Goal: Task Accomplishment & Management: Manage account settings

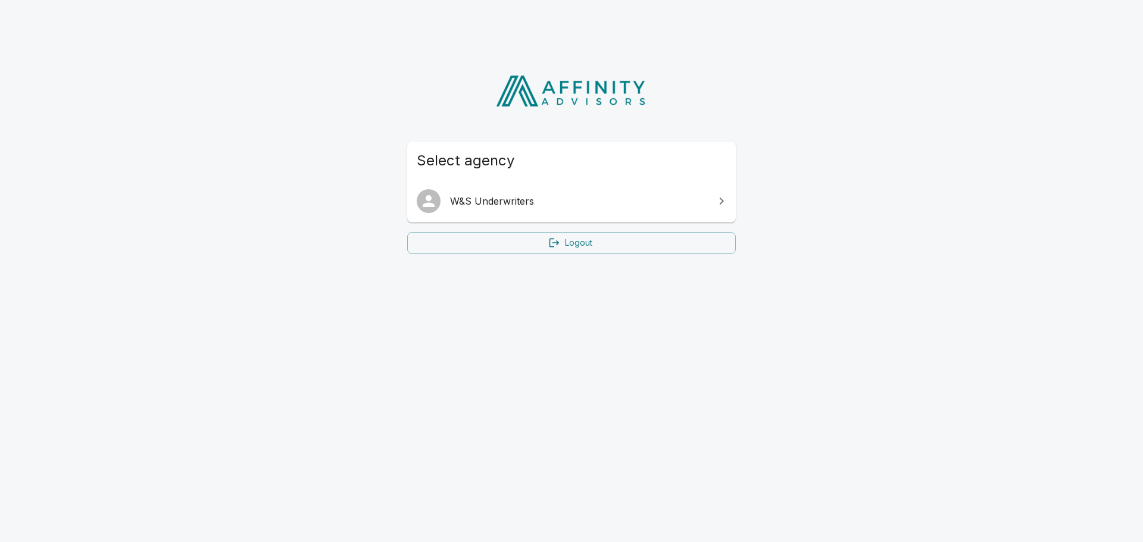
click at [680, 200] on span "W&S Underwriters" at bounding box center [578, 201] width 257 height 14
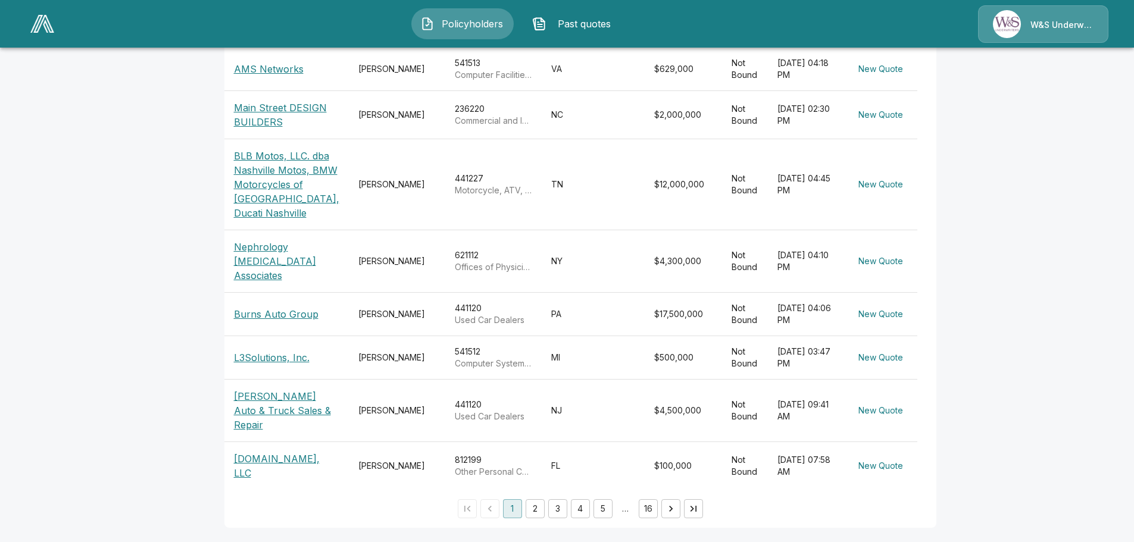
scroll to position [369, 0]
click at [526, 509] on button "2" at bounding box center [535, 508] width 19 height 19
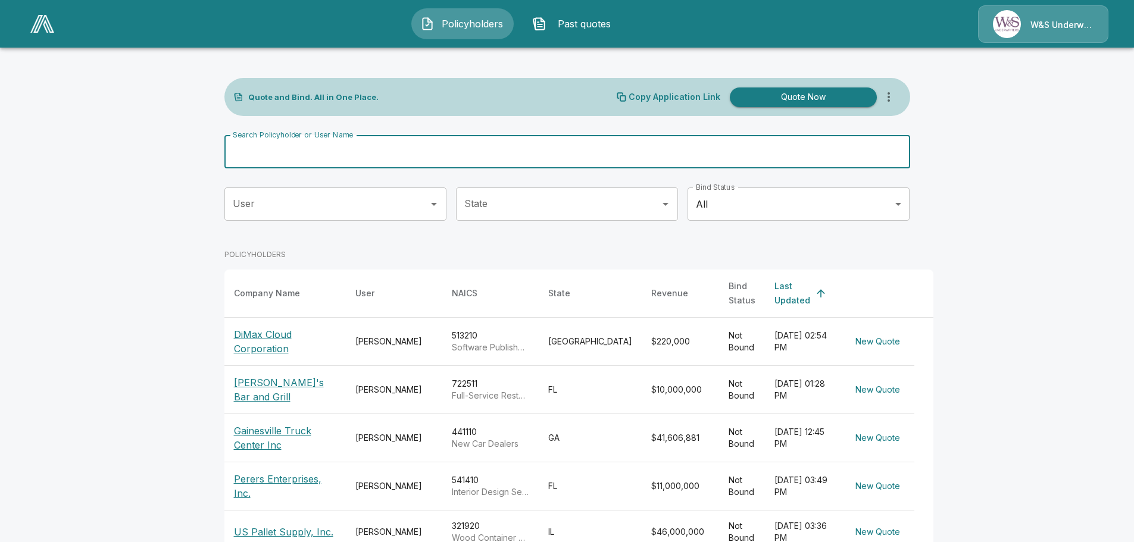
click at [406, 154] on input "Search Policyholder or User Name" at bounding box center [560, 151] width 673 height 33
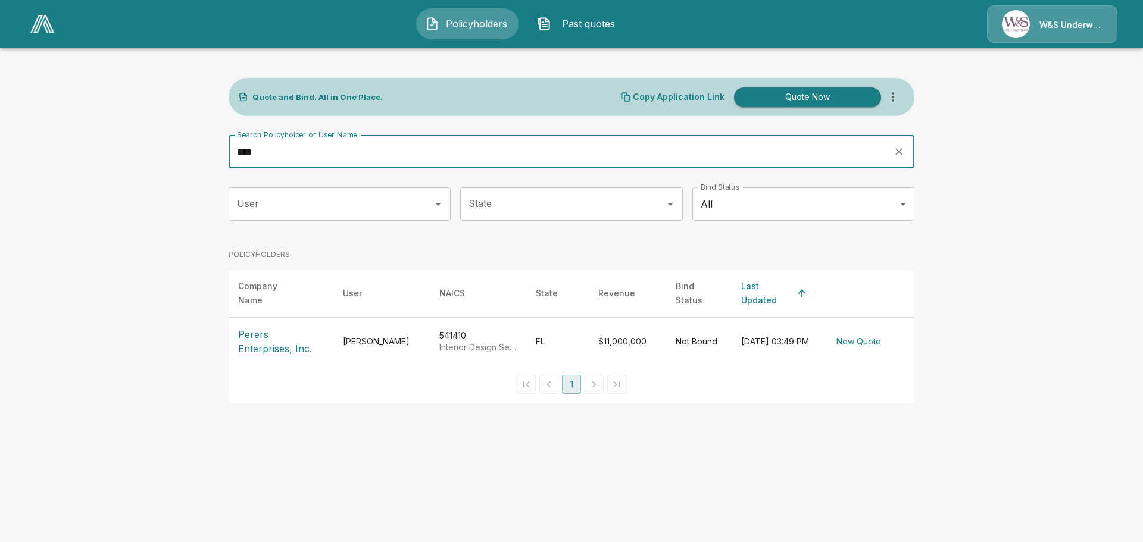
type input "****"
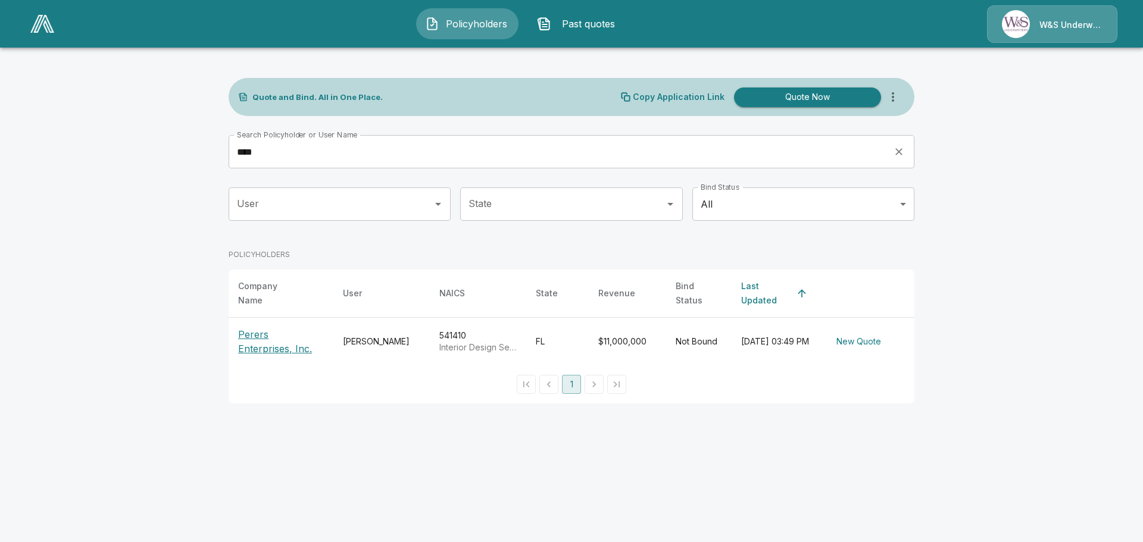
click at [268, 327] on p "Perers Enterprises, Inc." at bounding box center [281, 341] width 86 height 29
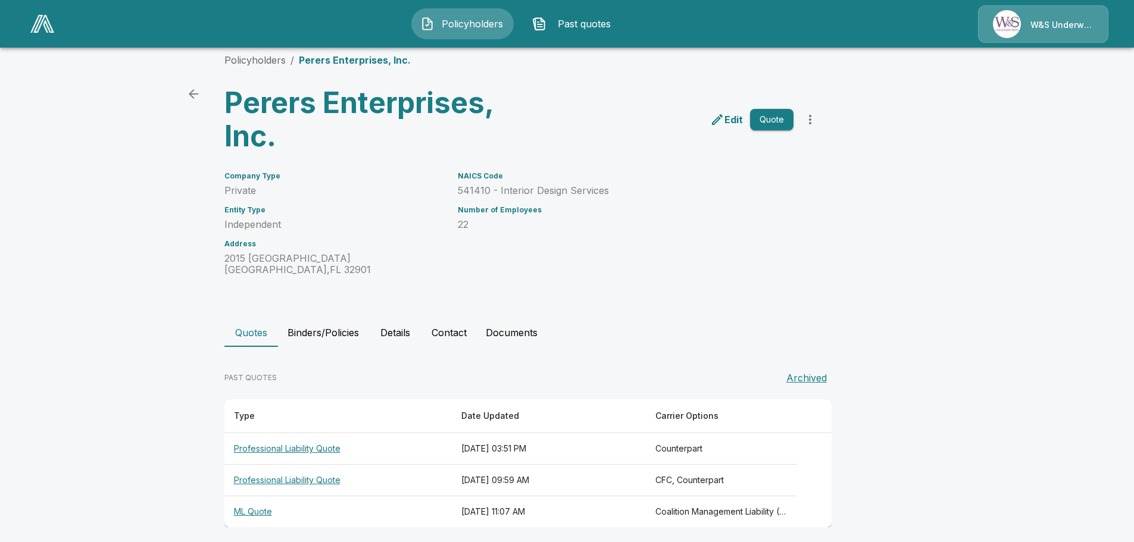
scroll to position [22, 0]
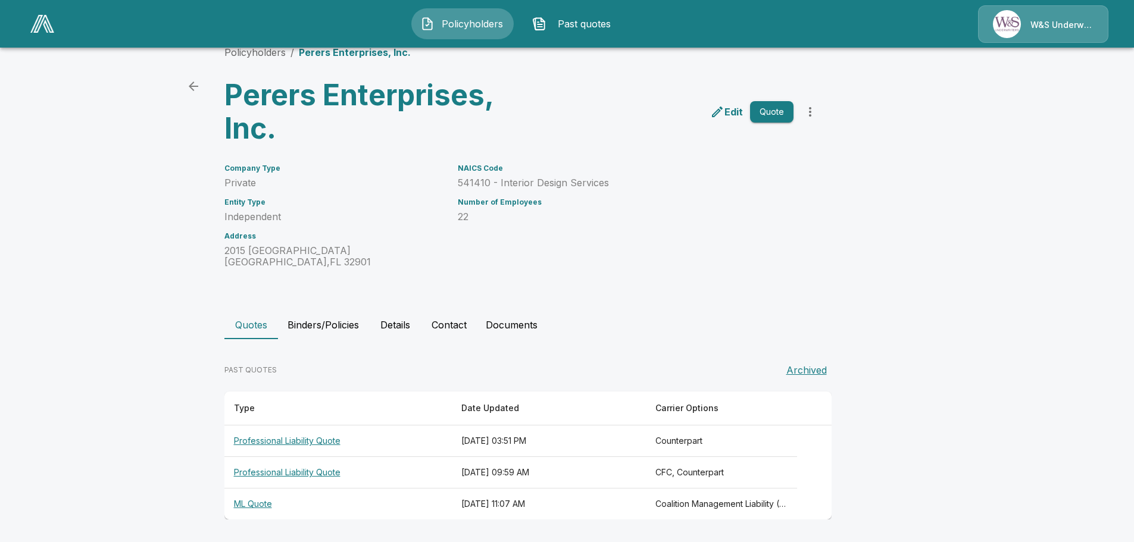
click at [266, 505] on th "ML Quote" at bounding box center [337, 505] width 227 height 32
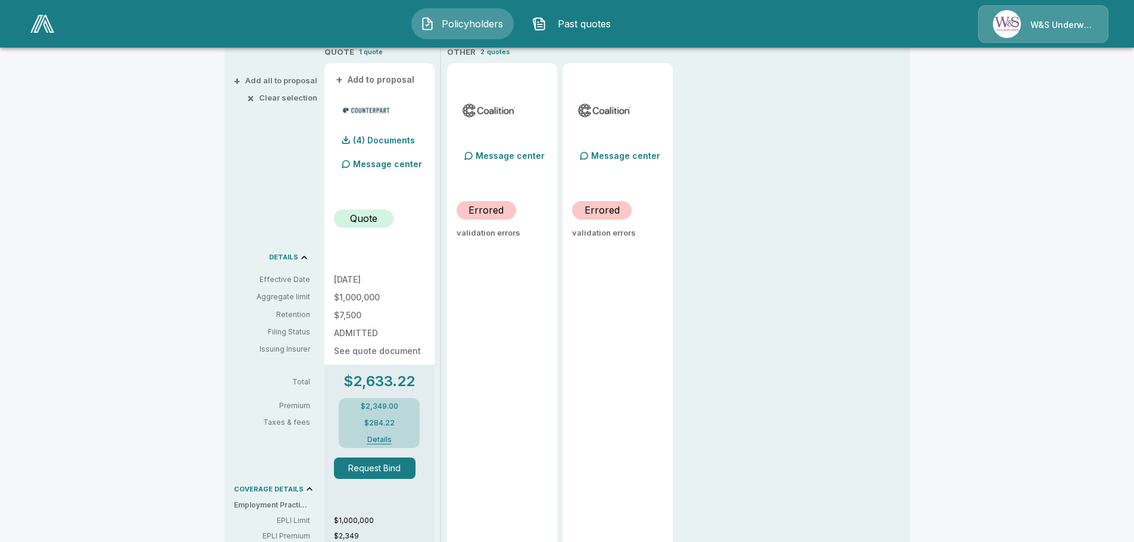
scroll to position [48, 0]
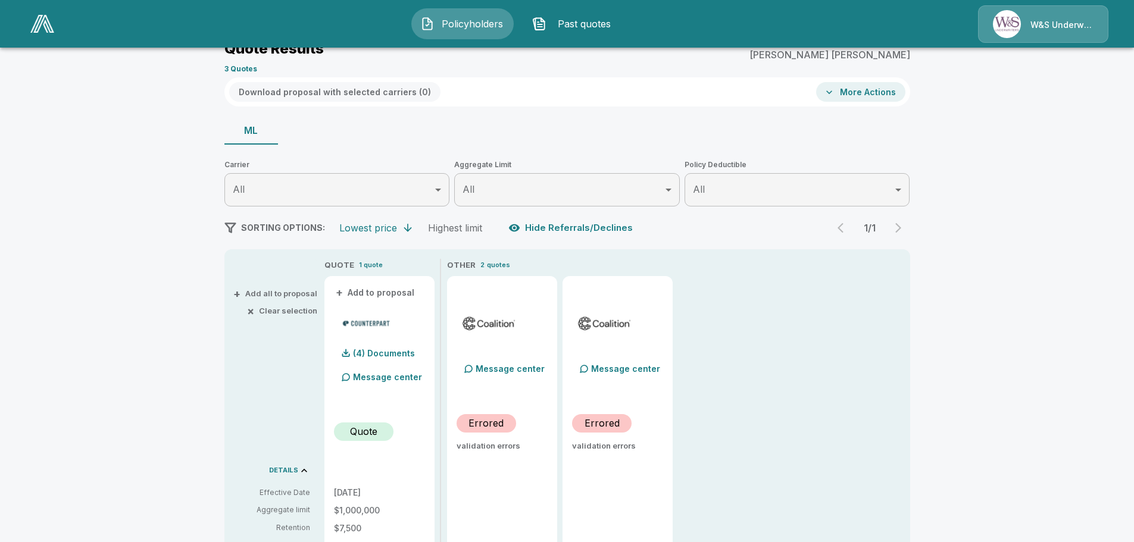
click at [365, 268] on p "1 quote" at bounding box center [371, 265] width 24 height 10
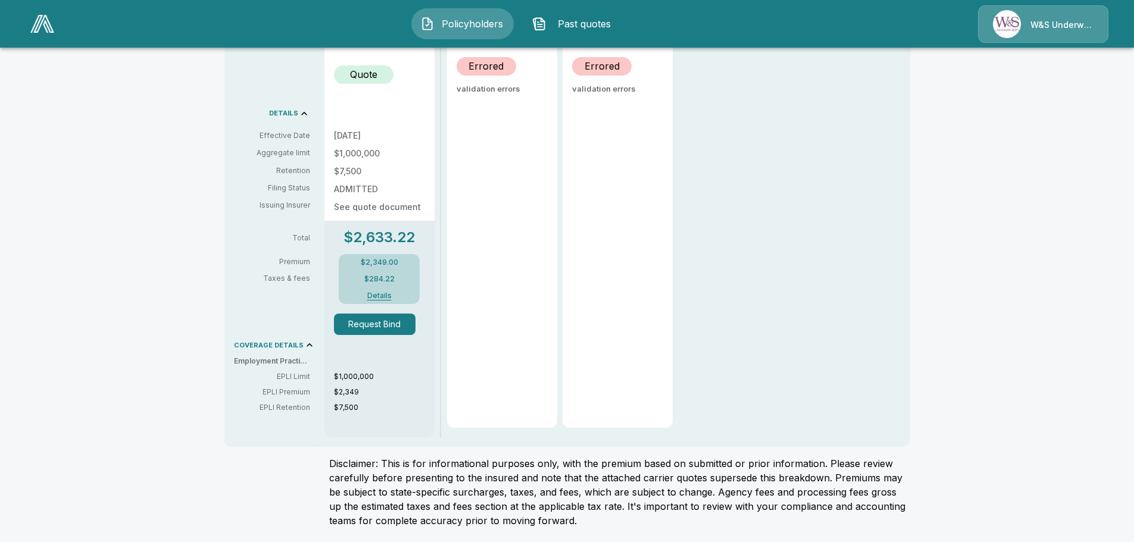
scroll to position [0, 0]
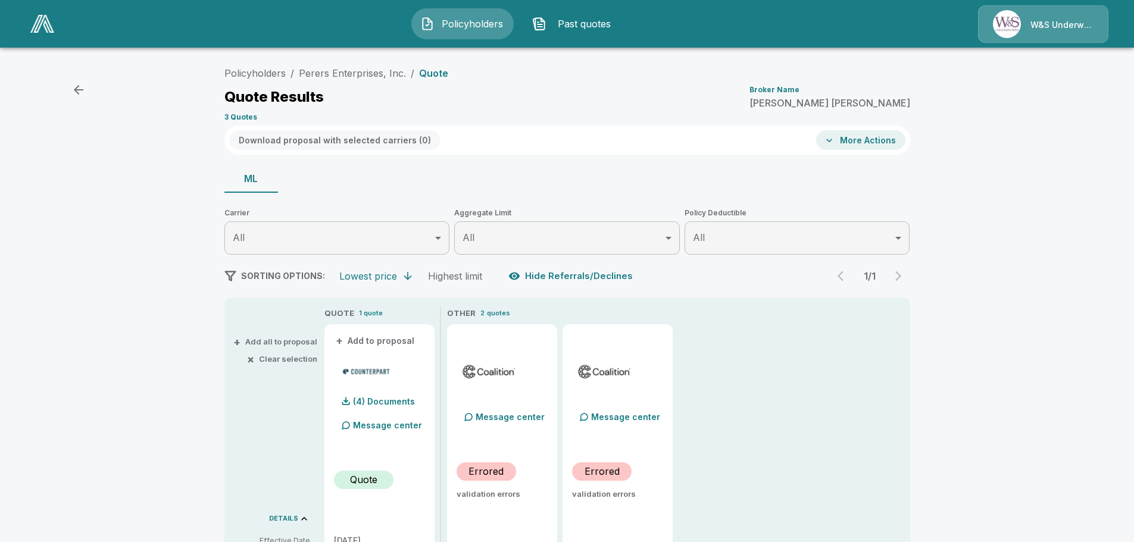
click at [79, 87] on icon "button" at bounding box center [78, 90] width 14 height 14
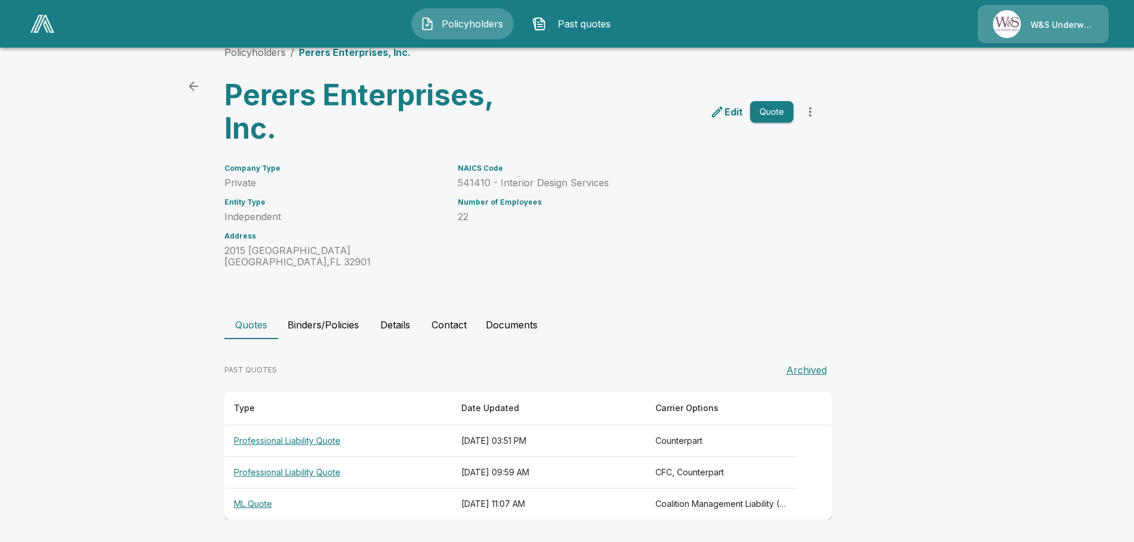
click at [733, 110] on p "Edit" at bounding box center [733, 112] width 18 height 14
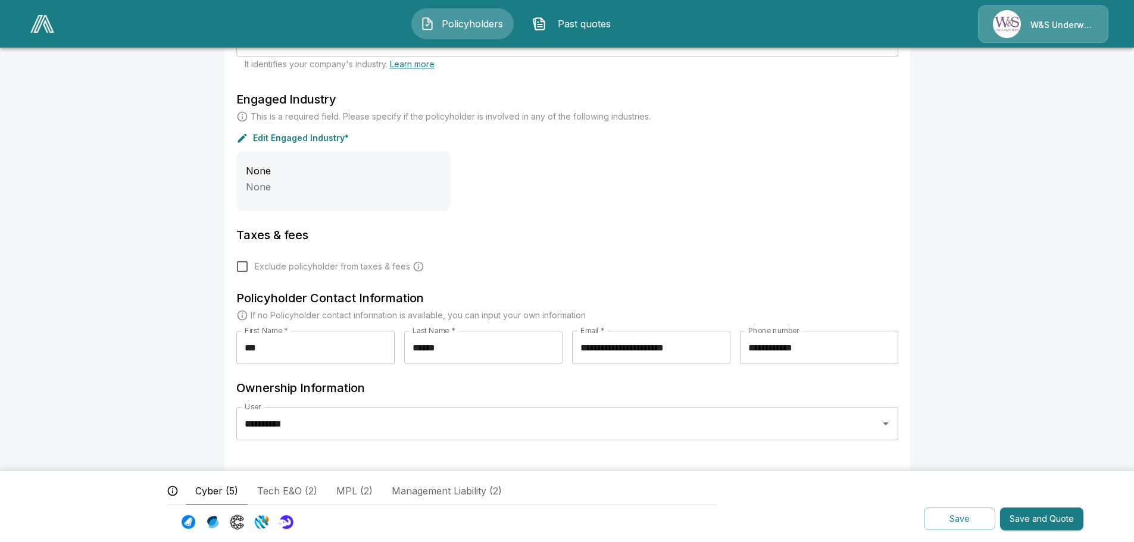
scroll to position [359, 0]
click at [434, 491] on span "Management Liability (2)" at bounding box center [447, 491] width 110 height 14
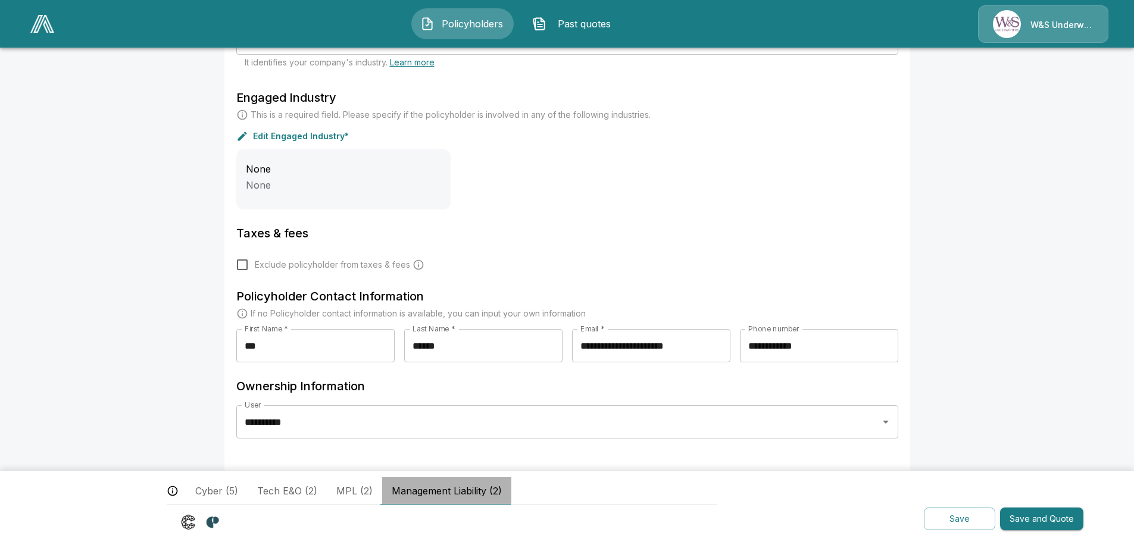
click at [434, 491] on span "Management Liability (2)" at bounding box center [447, 491] width 110 height 14
click at [353, 489] on span "MPL (2)" at bounding box center [354, 491] width 36 height 14
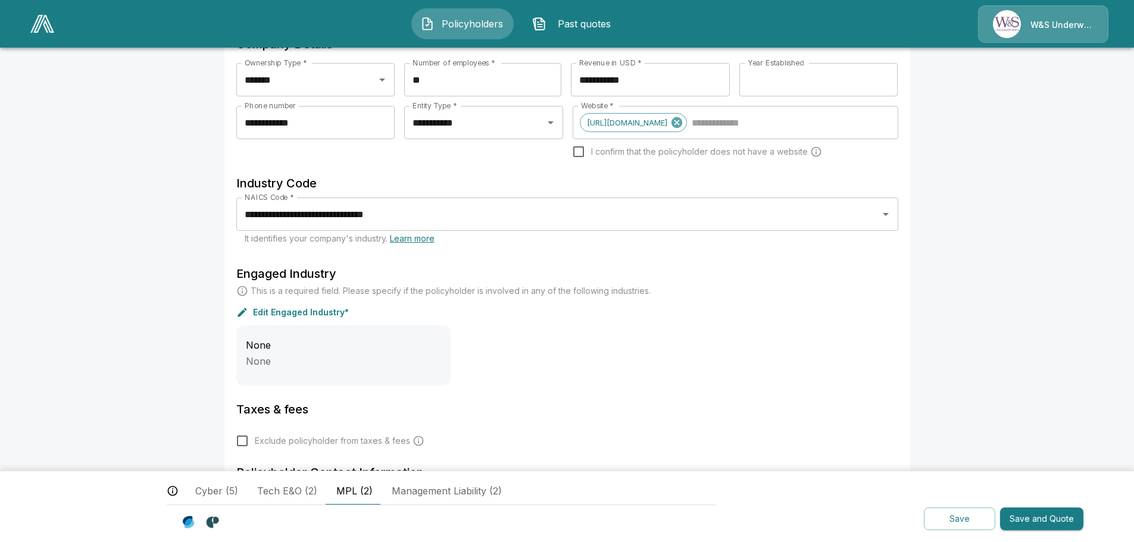
scroll to position [0, 0]
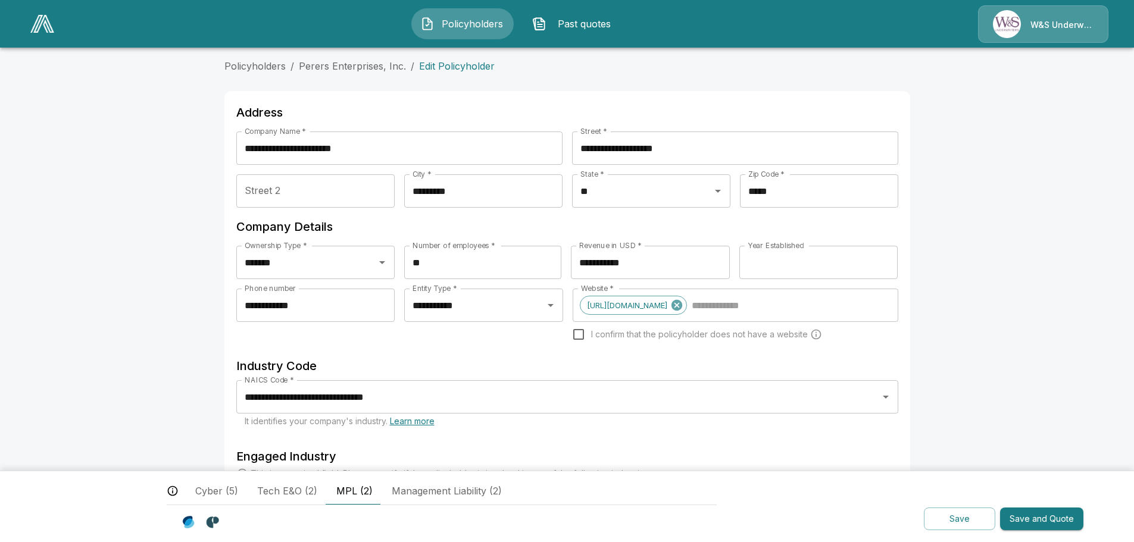
click at [453, 20] on span "Policyholders" at bounding box center [471, 24] width 65 height 14
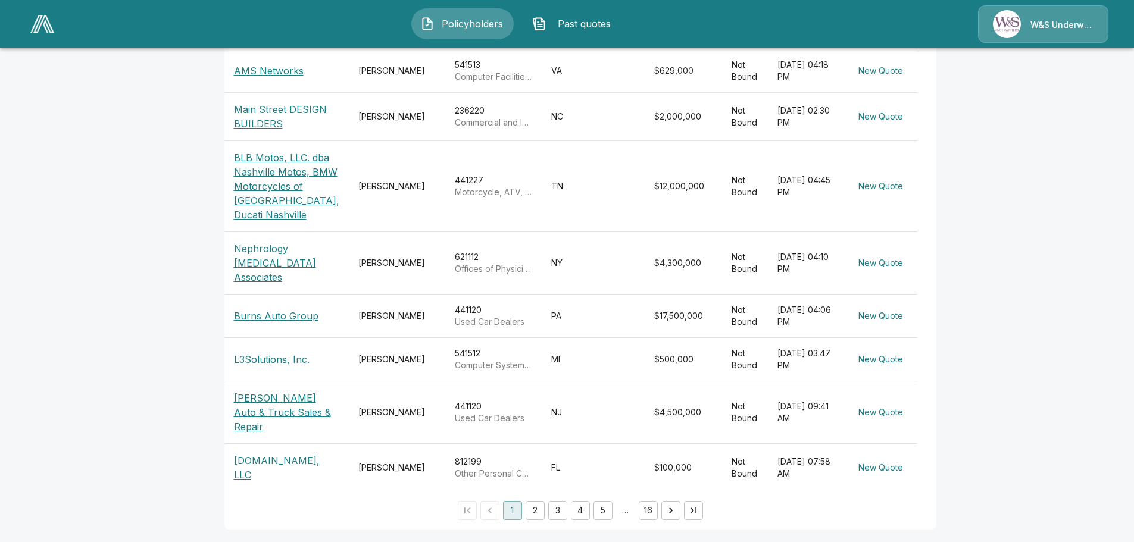
scroll to position [369, 0]
click at [526, 510] on button "2" at bounding box center [535, 508] width 19 height 19
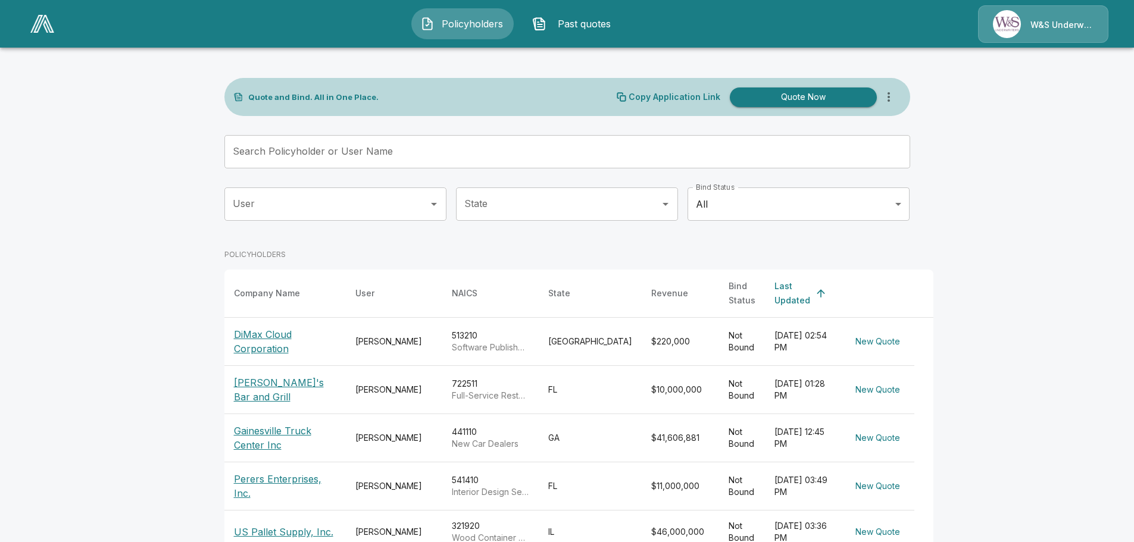
click at [412, 149] on input "Search Policyholder or User Name" at bounding box center [560, 151] width 673 height 33
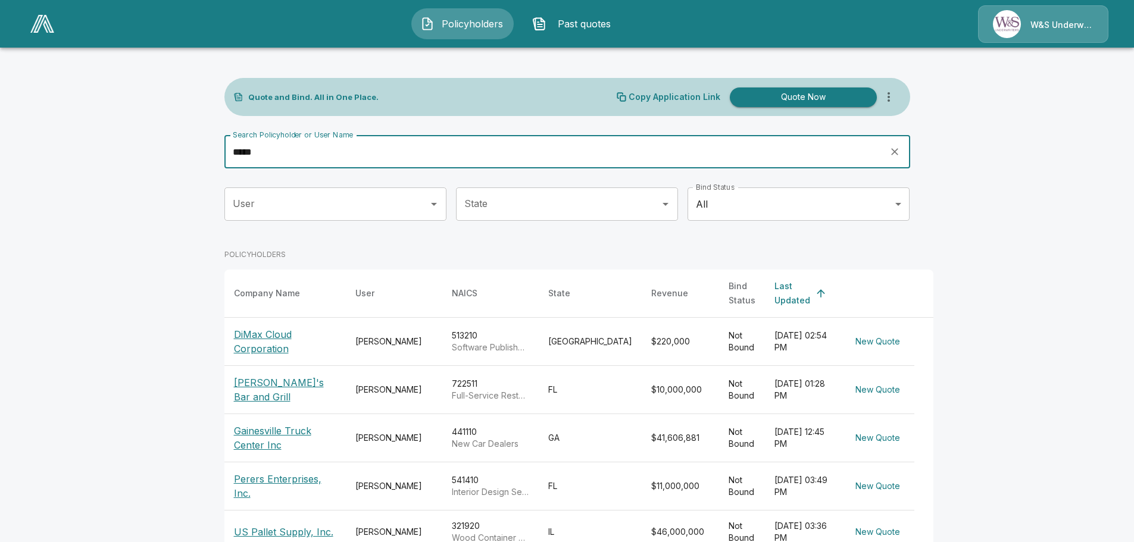
type input "*****"
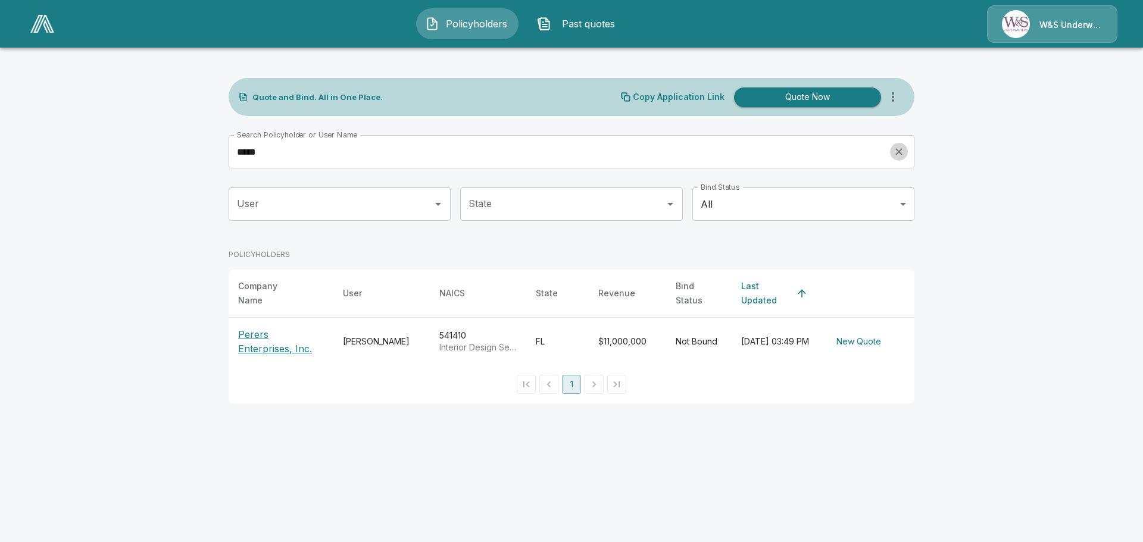
click at [287, 327] on p "Perers Enterprises, Inc." at bounding box center [281, 341] width 86 height 29
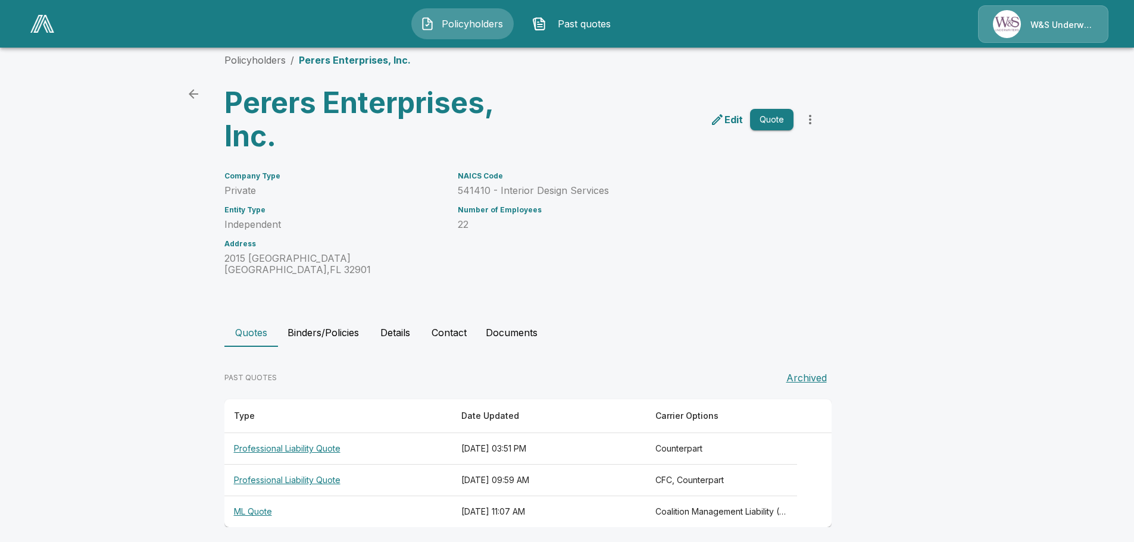
scroll to position [22, 0]
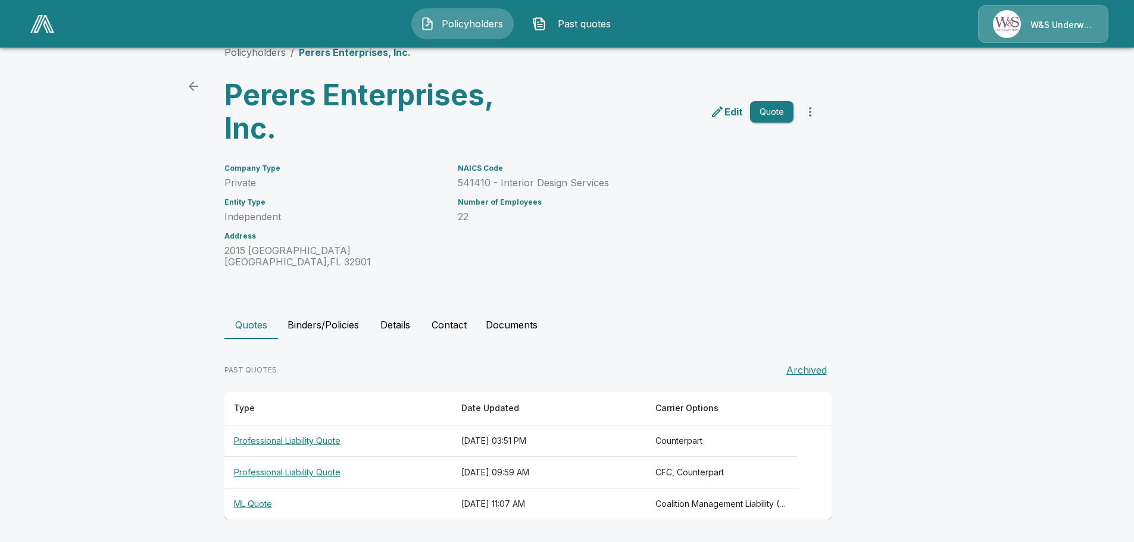
click at [261, 504] on th "ML Quote" at bounding box center [337, 505] width 227 height 32
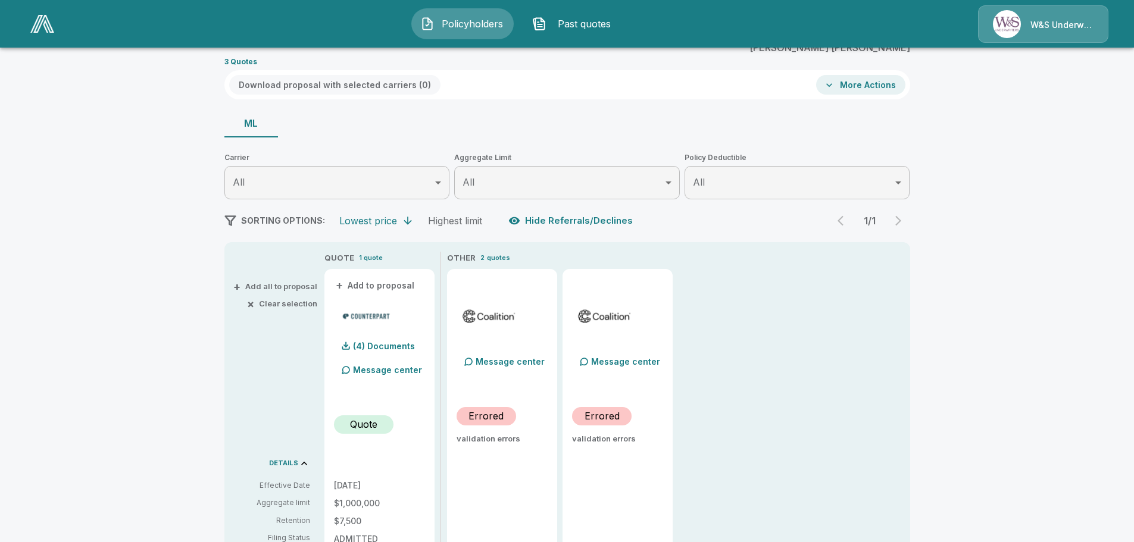
scroll to position [357, 0]
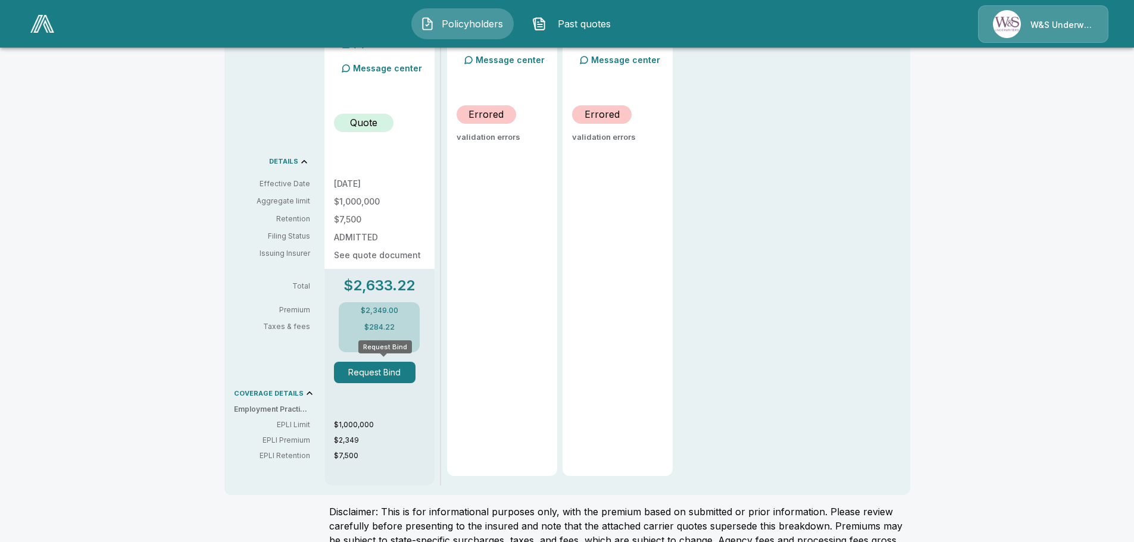
click at [381, 376] on button "Request Bind" at bounding box center [375, 372] width 82 height 21
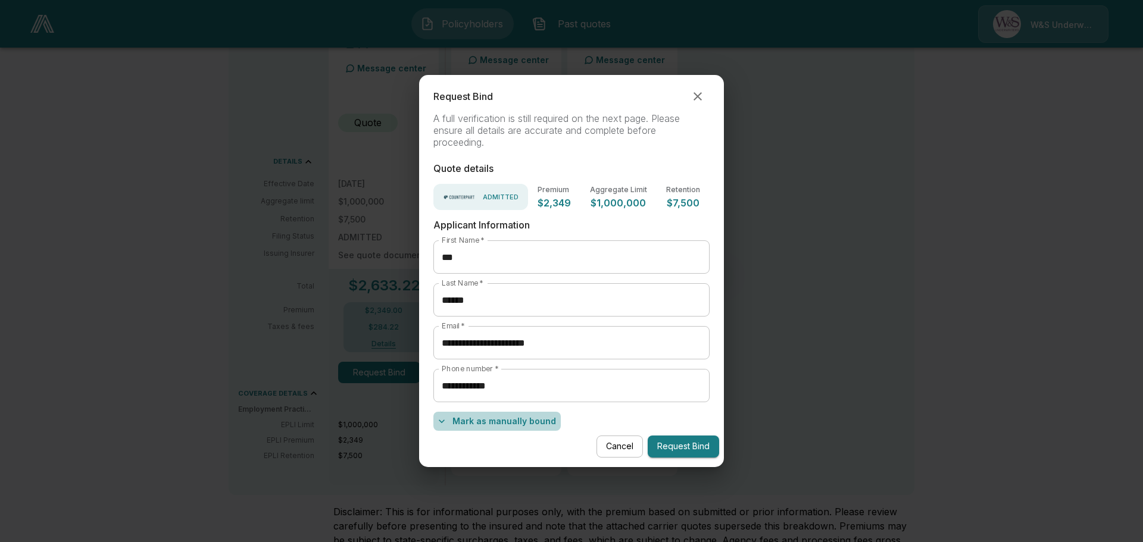
click at [509, 423] on button "Mark as manually bound" at bounding box center [496, 421] width 127 height 19
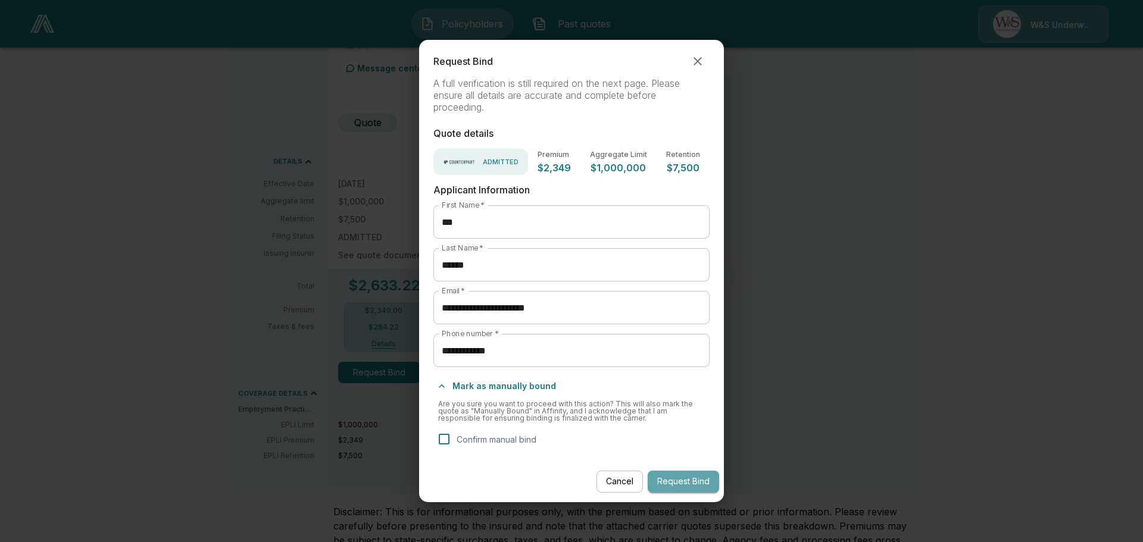
click at [683, 476] on button "Request Bind" at bounding box center [683, 482] width 71 height 22
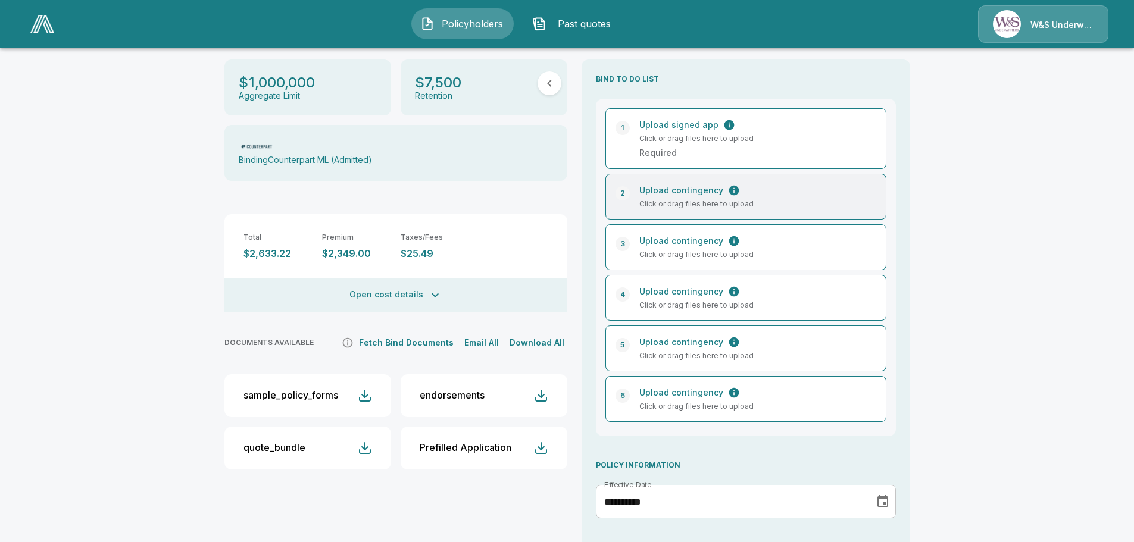
scroll to position [179, 0]
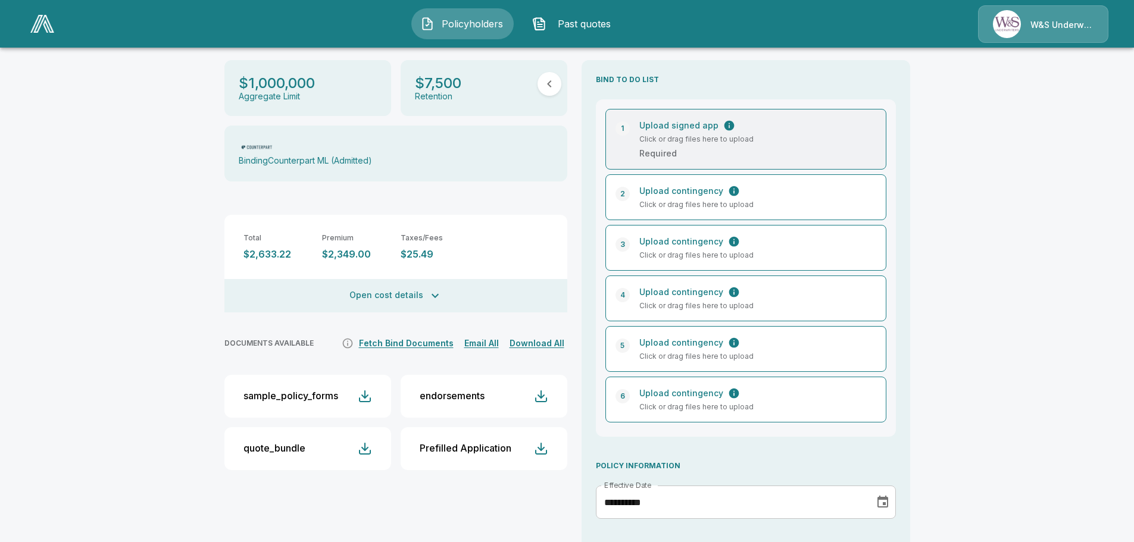
click at [777, 134] on p "Click or drag files here to upload" at bounding box center [752, 139] width 227 height 11
type input "**********"
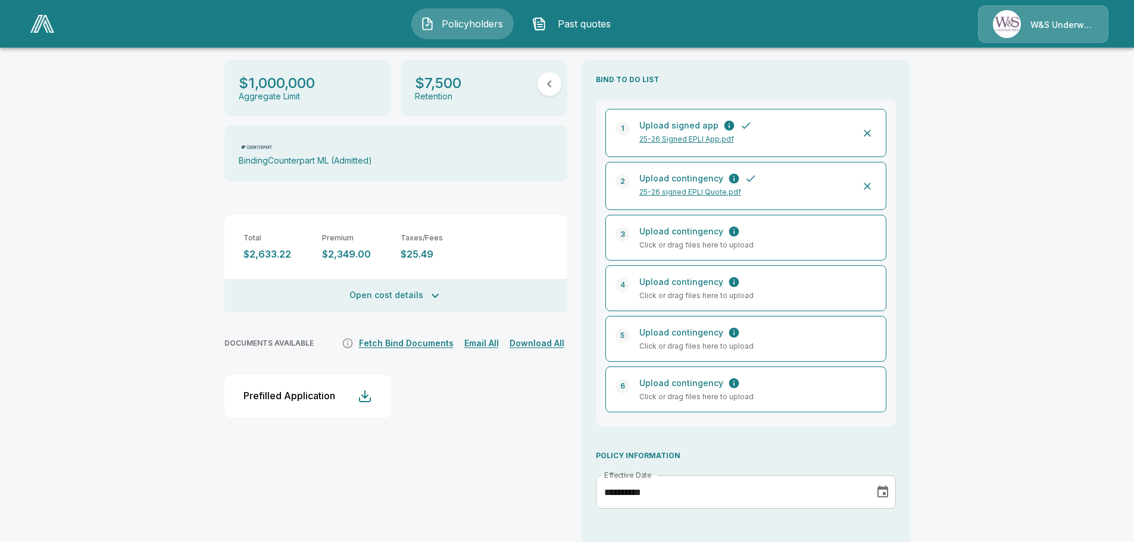
click at [887, 486] on icon "Choose date, selected date is Oct 1, 2025" at bounding box center [882, 492] width 11 height 12
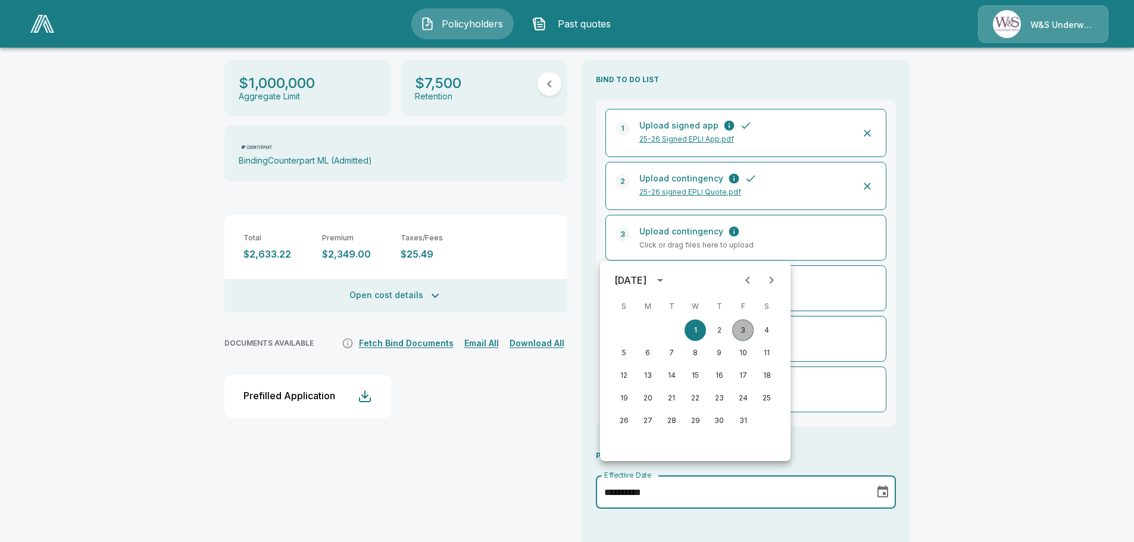
click at [735, 329] on button "3" at bounding box center [742, 330] width 21 height 21
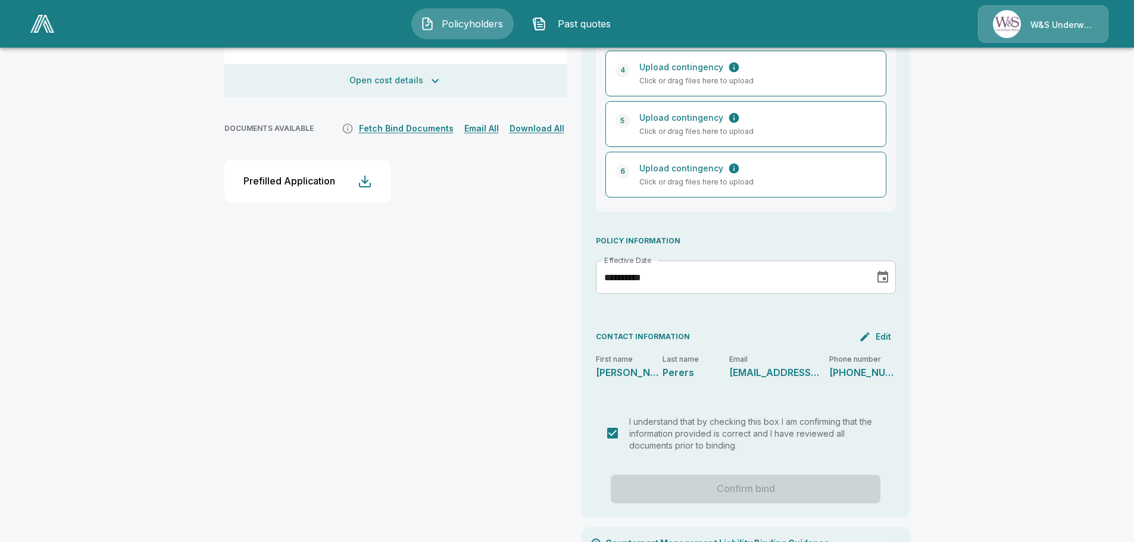
scroll to position [410, 0]
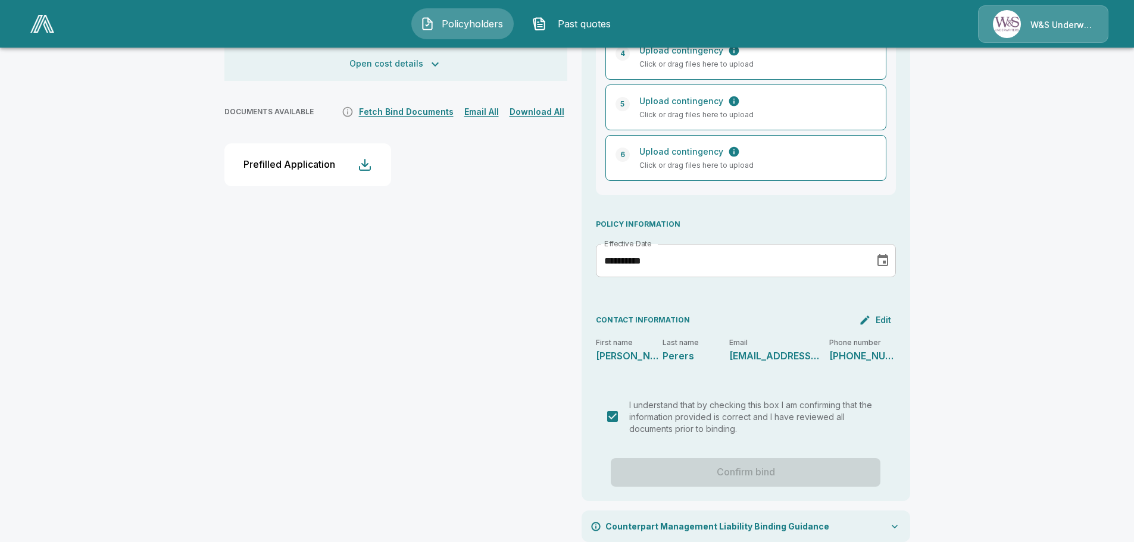
click at [717, 458] on div "Confirm bind" at bounding box center [746, 472] width 300 height 29
click at [766, 460] on div "Confirm bind" at bounding box center [746, 472] width 300 height 29
click at [752, 520] on p "Counterpart Management Liability Binding Guidance" at bounding box center [717, 526] width 224 height 12
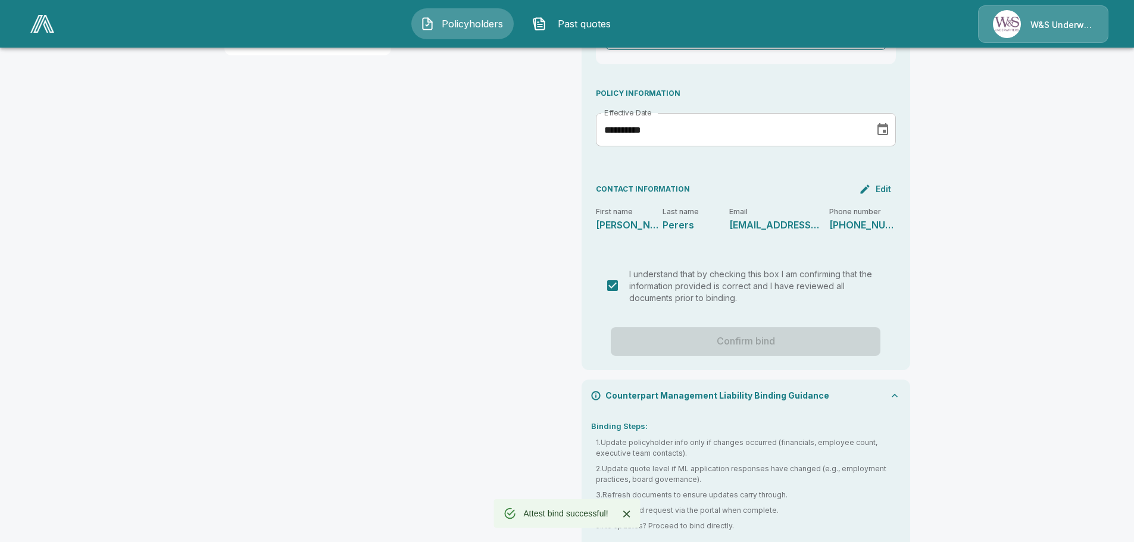
scroll to position [549, 0]
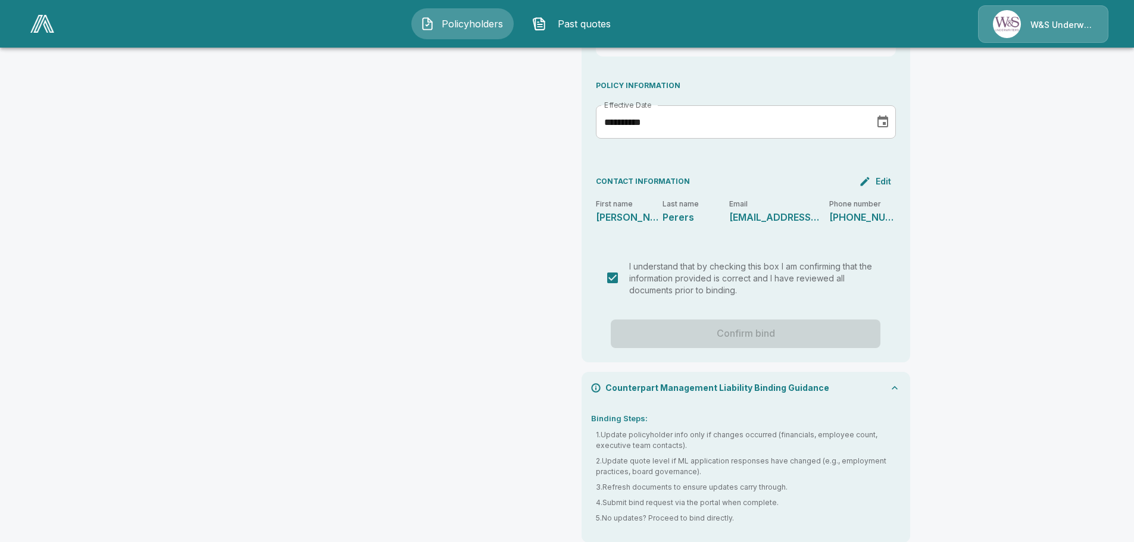
drag, startPoint x: 759, startPoint y: 326, endPoint x: 755, endPoint y: 320, distance: 7.6
click at [758, 324] on div "Confirm bind" at bounding box center [746, 334] width 300 height 29
click at [753, 320] on div "Confirm bind" at bounding box center [746, 334] width 300 height 29
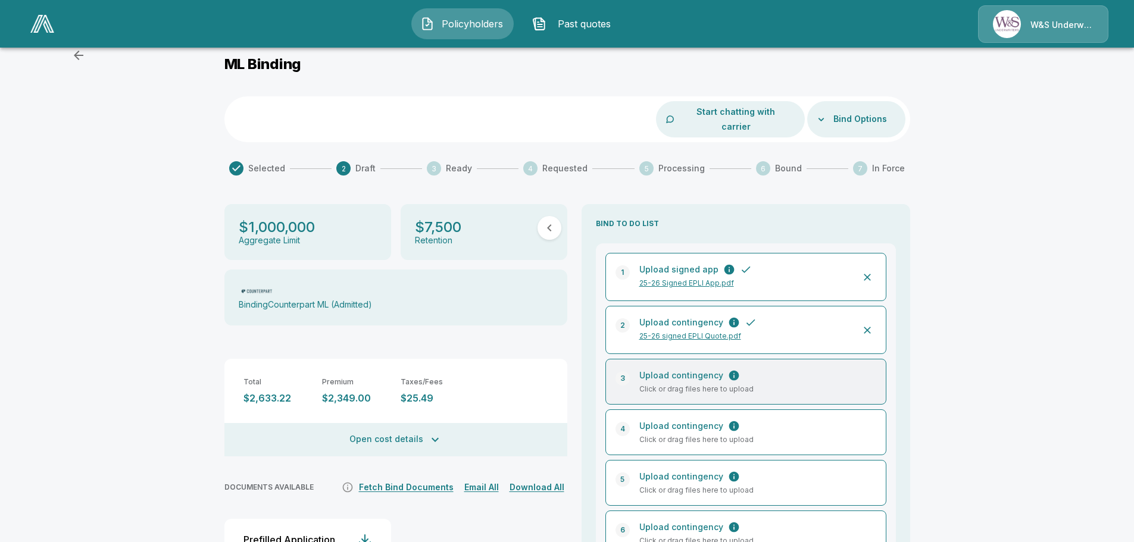
scroll to position [0, 0]
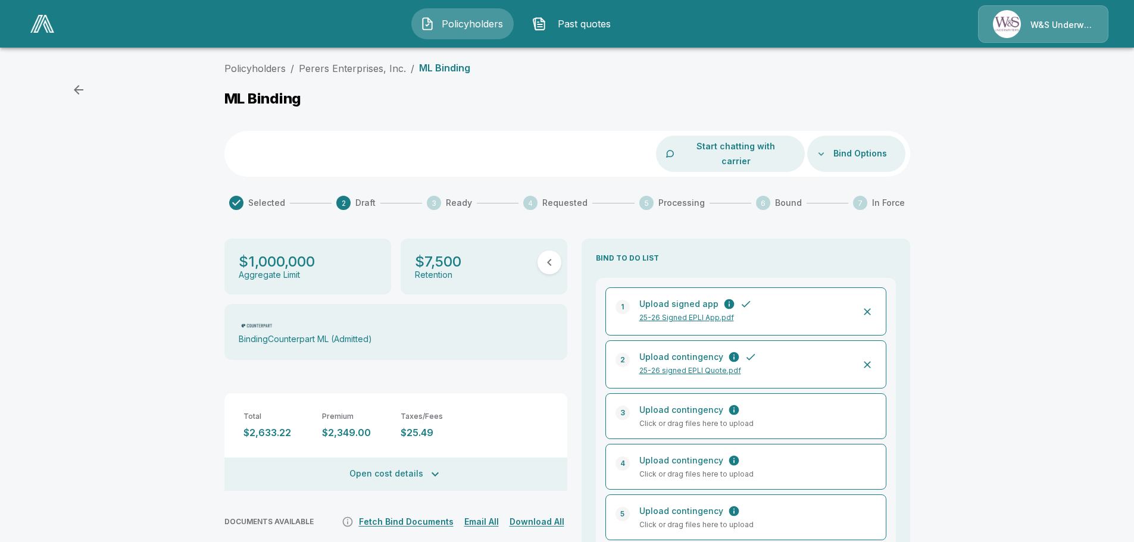
click at [825, 149] on div at bounding box center [822, 154] width 10 height 10
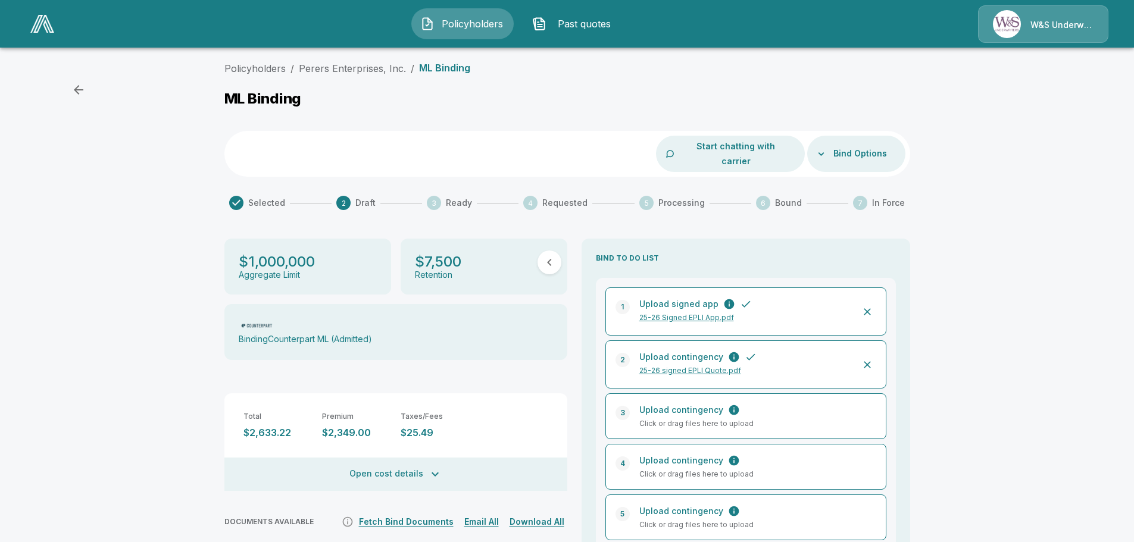
click at [842, 145] on button "Bind Options" at bounding box center [859, 154] width 63 height 22
click at [989, 214] on div at bounding box center [571, 271] width 1143 height 542
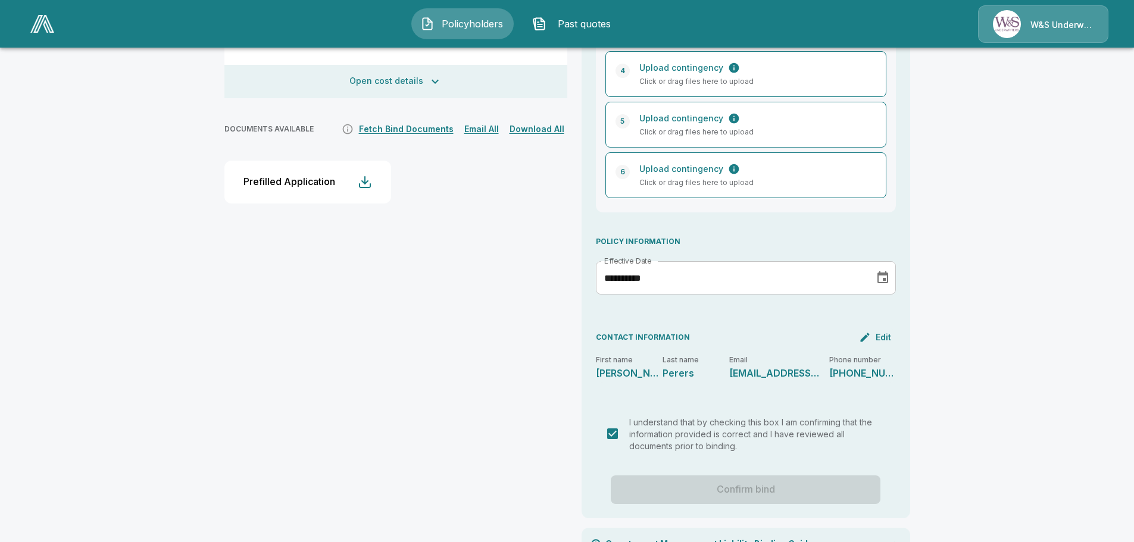
scroll to position [549, 0]
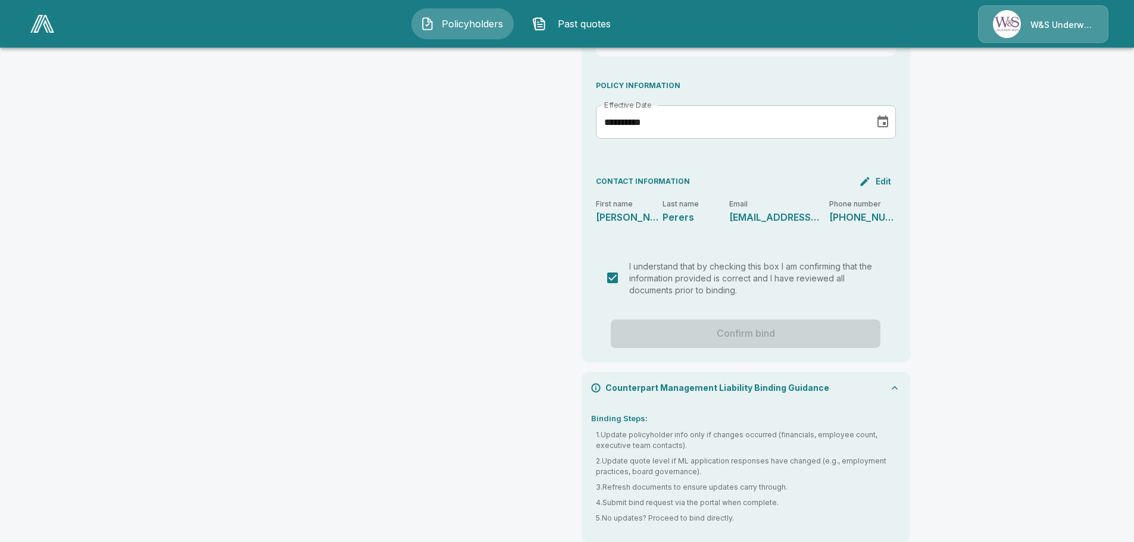
click at [774, 323] on div "Confirm bind" at bounding box center [746, 334] width 300 height 29
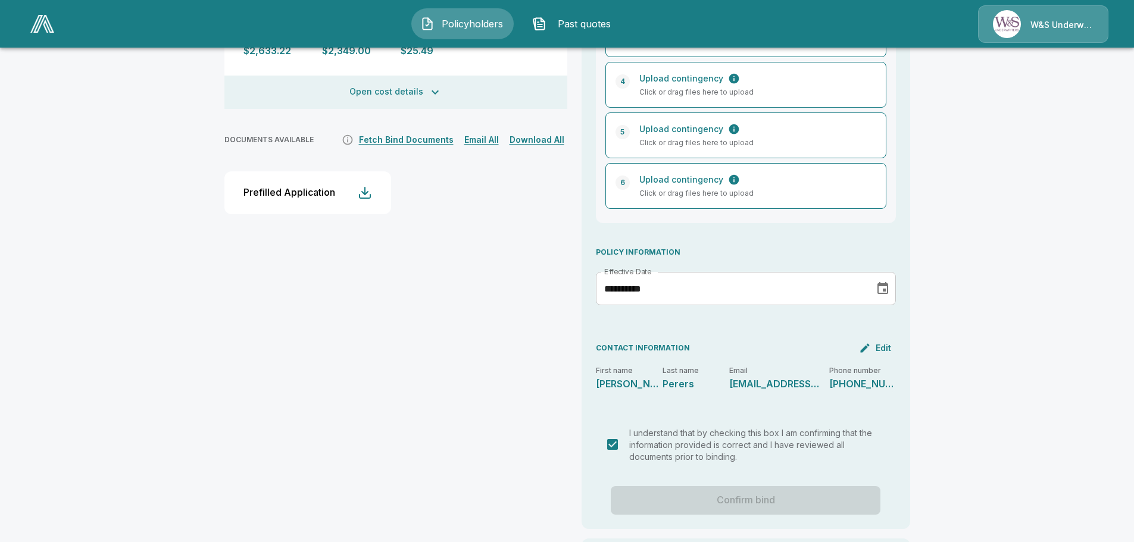
scroll to position [370, 0]
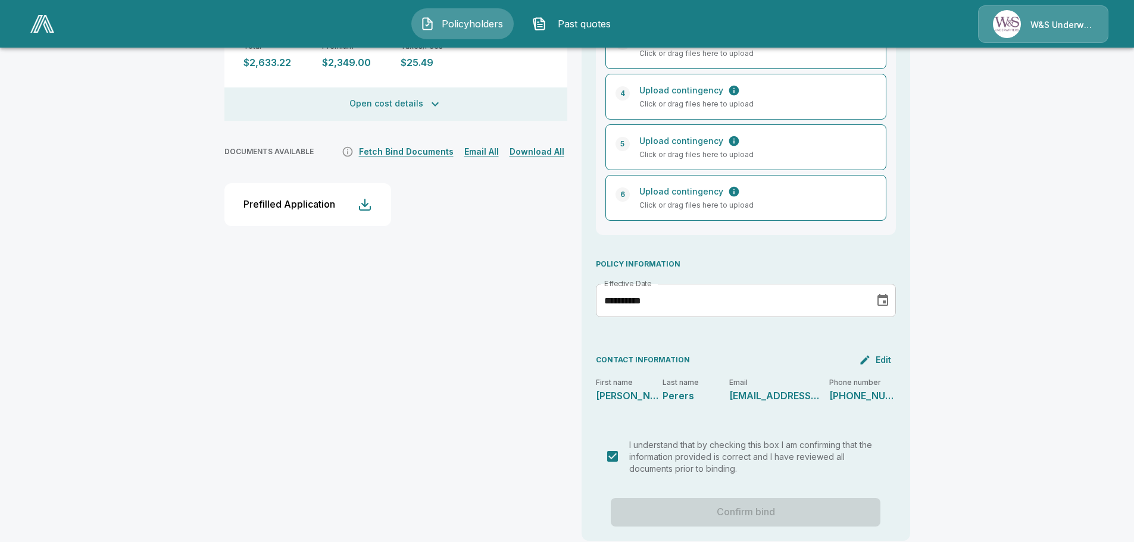
click at [883, 294] on icon "Choose date, selected date is Oct 3, 2025" at bounding box center [882, 300] width 11 height 12
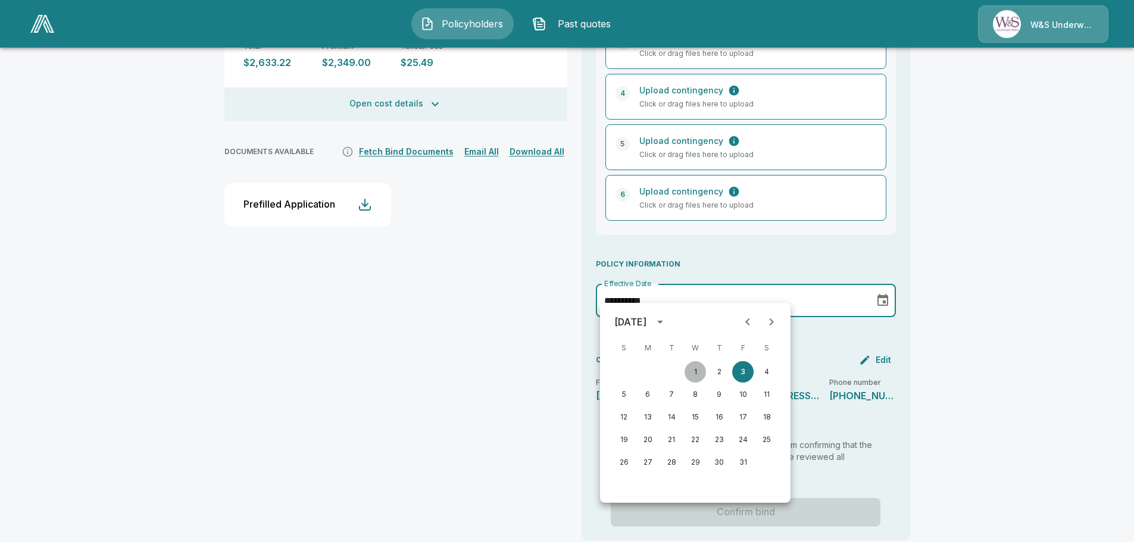
click at [695, 373] on button "1" at bounding box center [694, 371] width 21 height 21
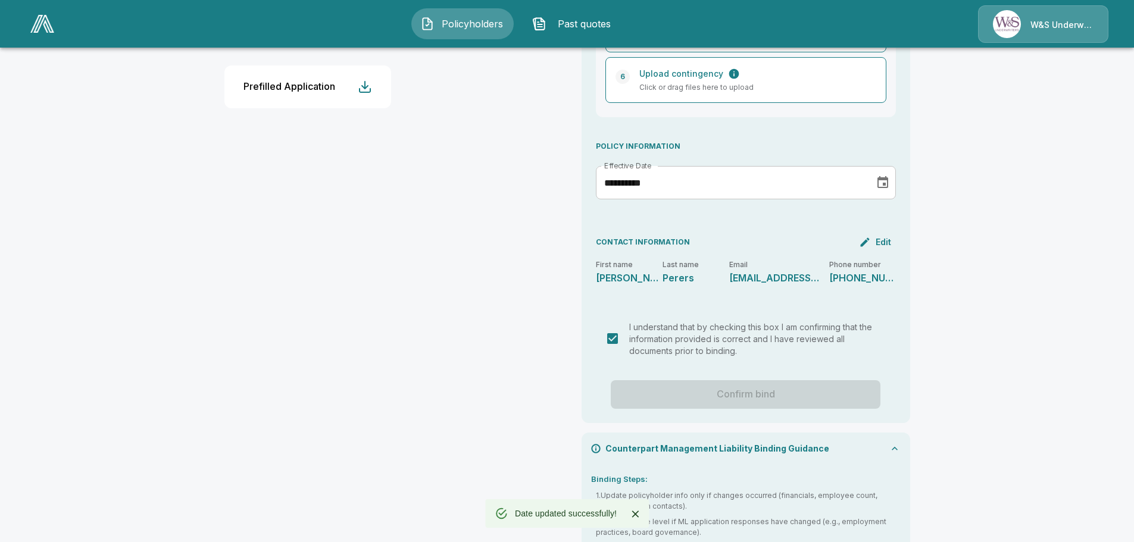
scroll to position [489, 0]
click at [721, 379] on div "Confirm bind" at bounding box center [746, 393] width 300 height 29
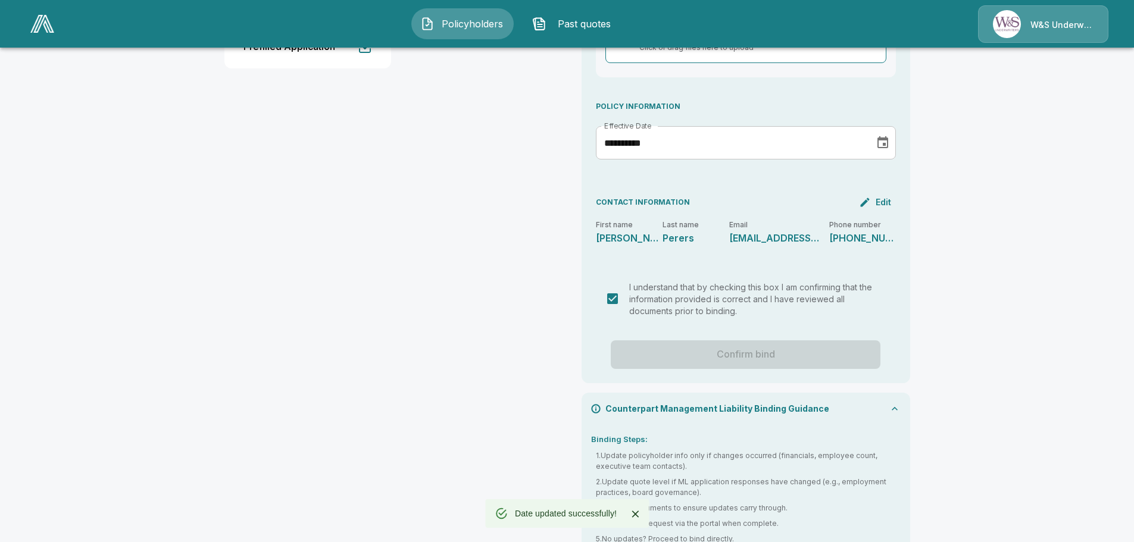
scroll to position [549, 0]
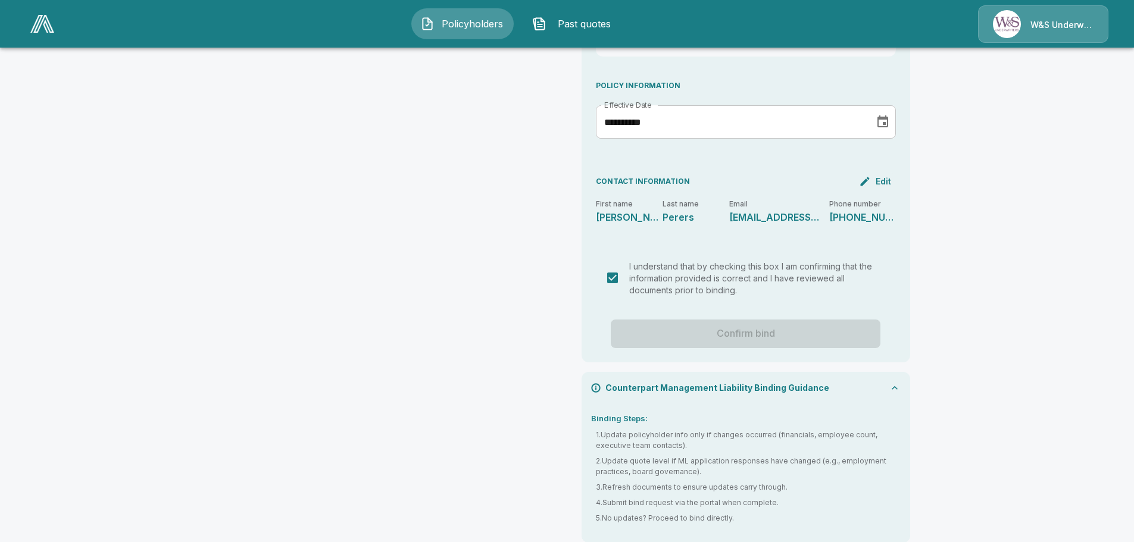
click at [747, 321] on div "Confirm bind" at bounding box center [746, 334] width 300 height 29
click at [747, 320] on div "Confirm bind" at bounding box center [746, 334] width 300 height 29
click at [768, 320] on div "Confirm bind" at bounding box center [746, 334] width 300 height 29
click at [758, 324] on div "Confirm bind" at bounding box center [746, 334] width 300 height 29
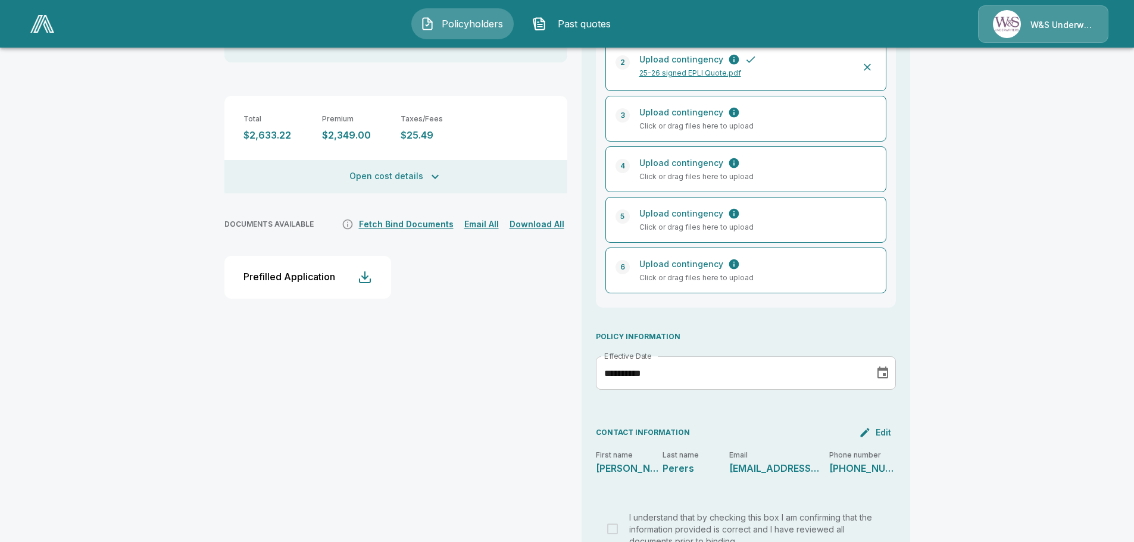
scroll to position [357, 0]
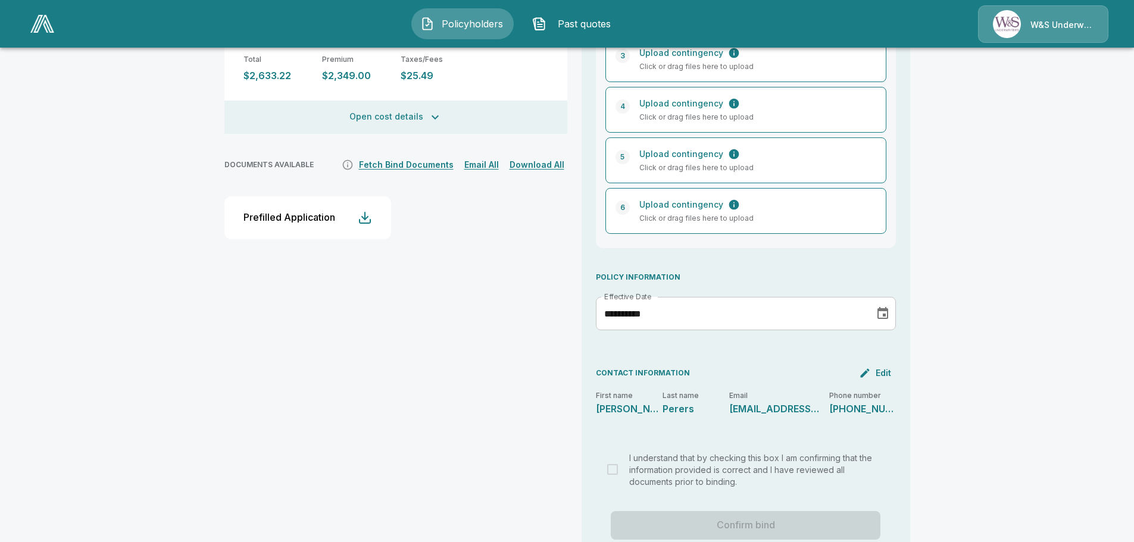
click at [885, 306] on icon "Choose date, selected date is Oct 1, 2025" at bounding box center [882, 313] width 14 height 14
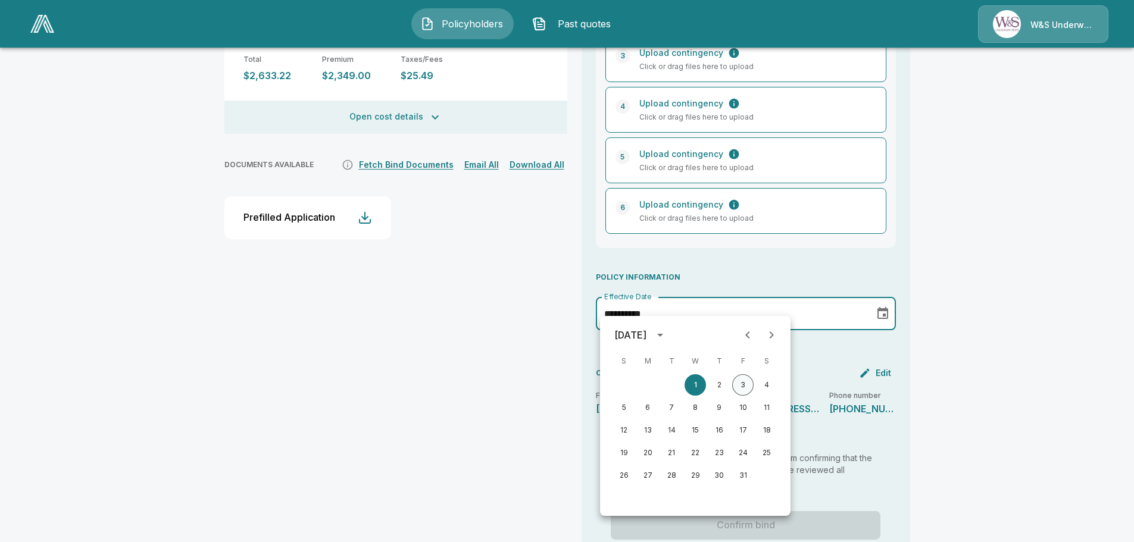
click at [745, 383] on button "3" at bounding box center [742, 384] width 21 height 21
type input "**********"
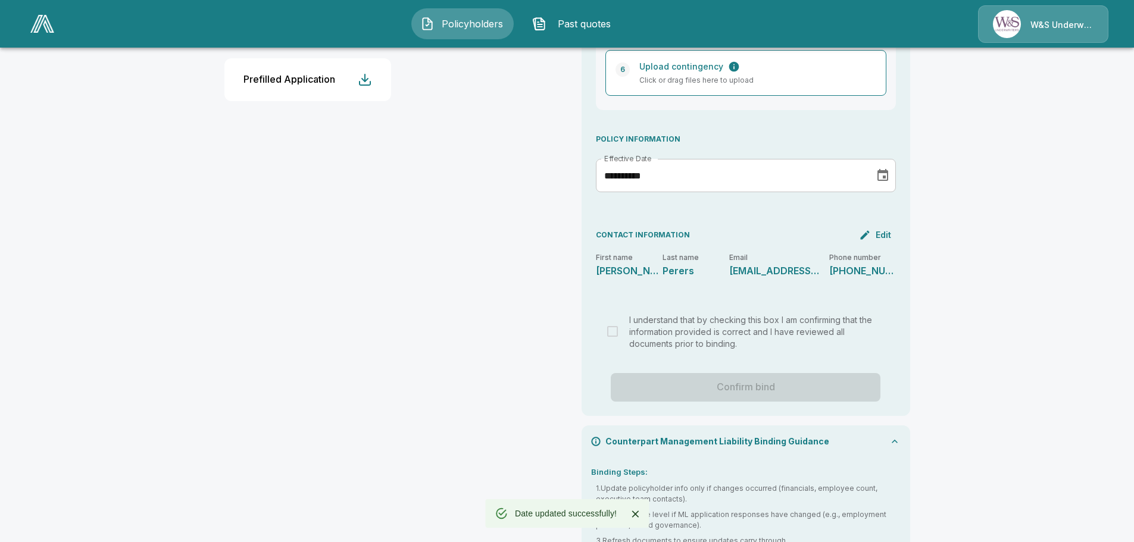
scroll to position [549, 0]
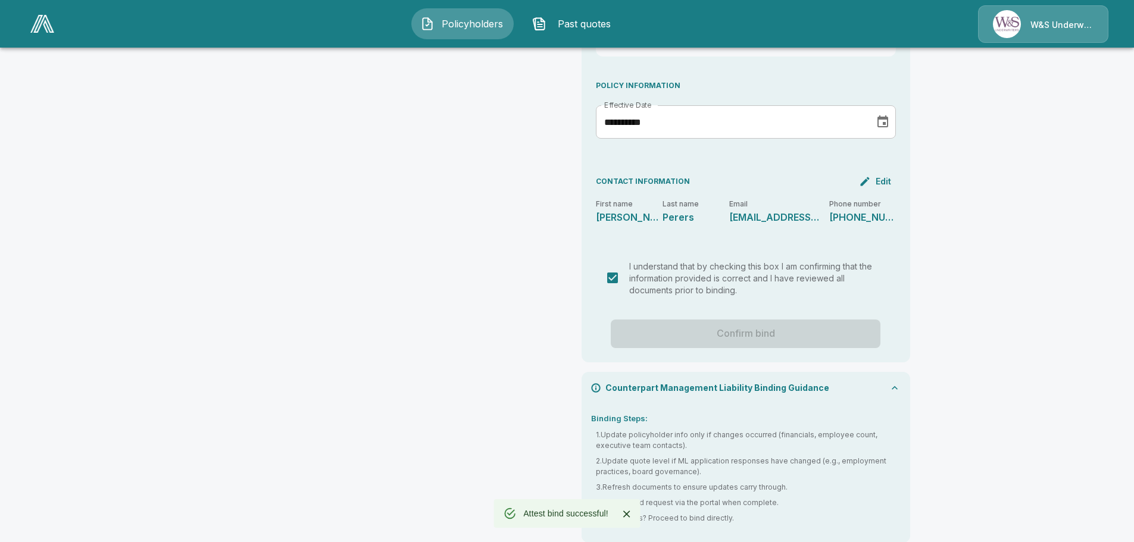
click at [778, 320] on div "Confirm bind" at bounding box center [746, 334] width 300 height 29
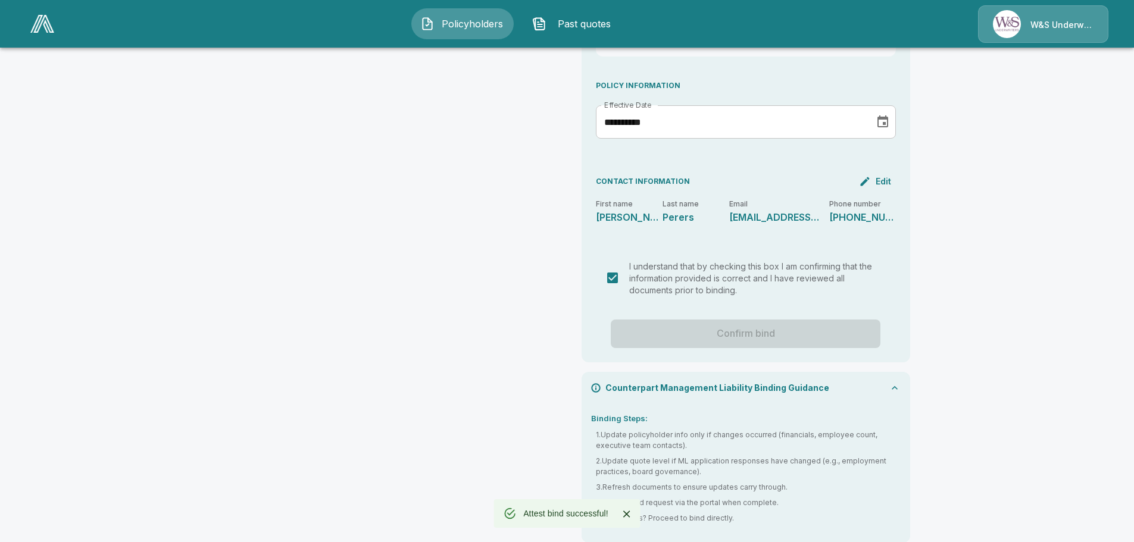
click at [777, 320] on div "Confirm bind" at bounding box center [746, 334] width 300 height 29
click at [772, 320] on div "Confirm bind" at bounding box center [746, 334] width 300 height 29
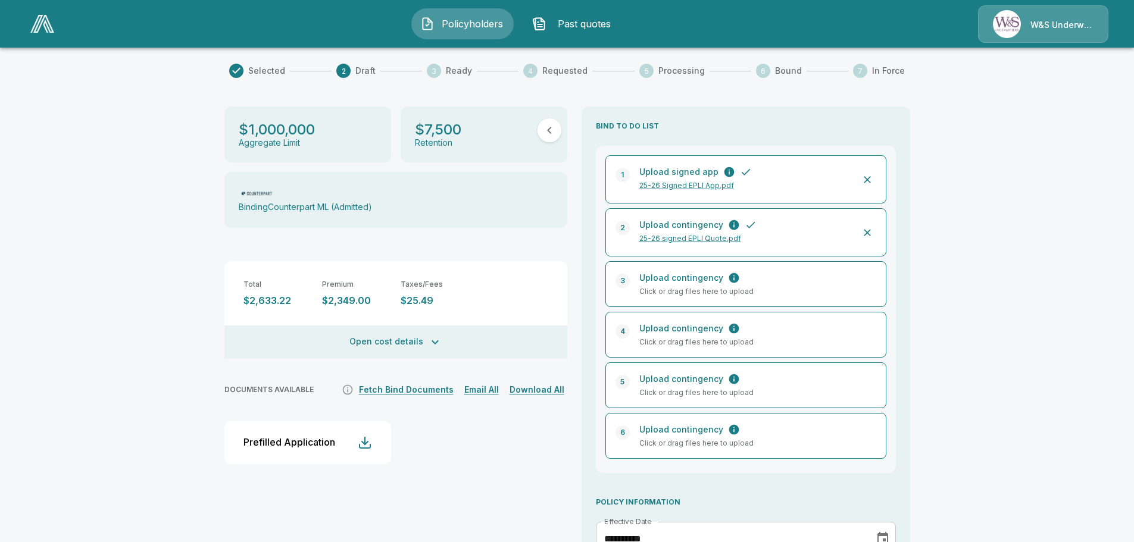
scroll to position [179, 0]
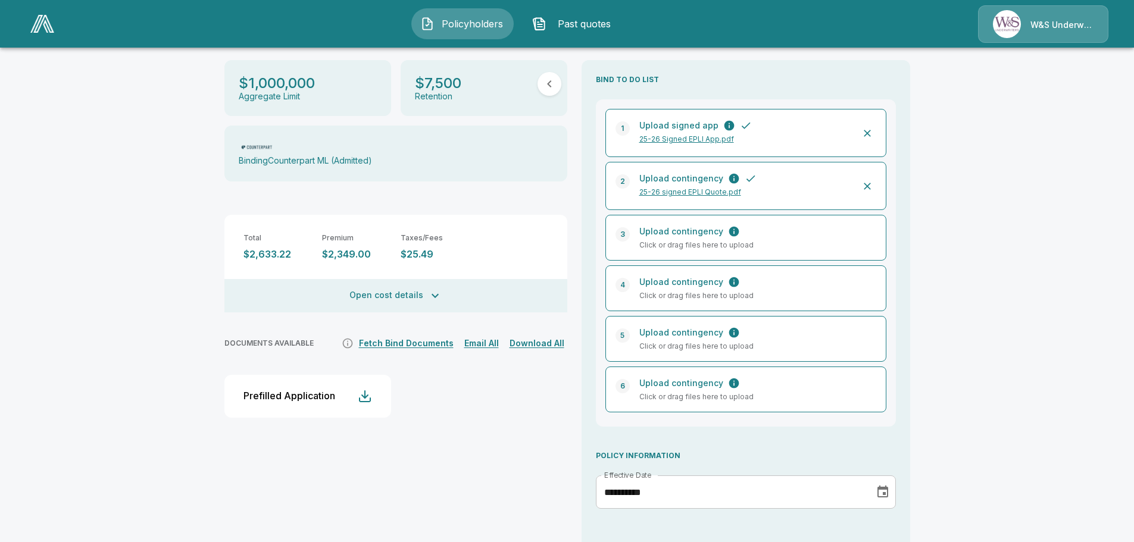
click at [887, 486] on icon "Choose date, selected date is Oct 3, 2025" at bounding box center [882, 492] width 11 height 12
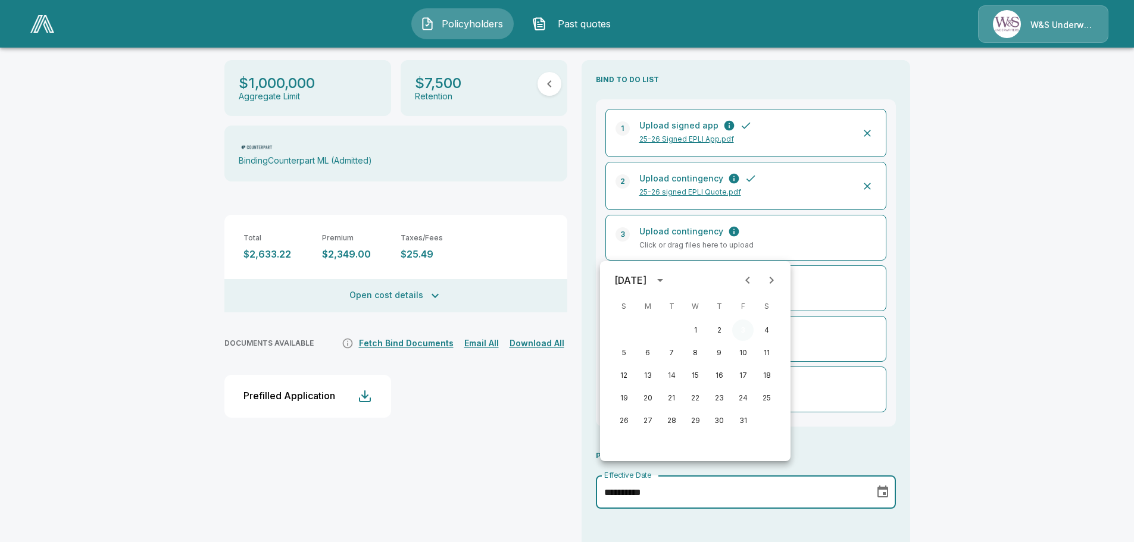
click at [739, 329] on button "3" at bounding box center [742, 330] width 21 height 21
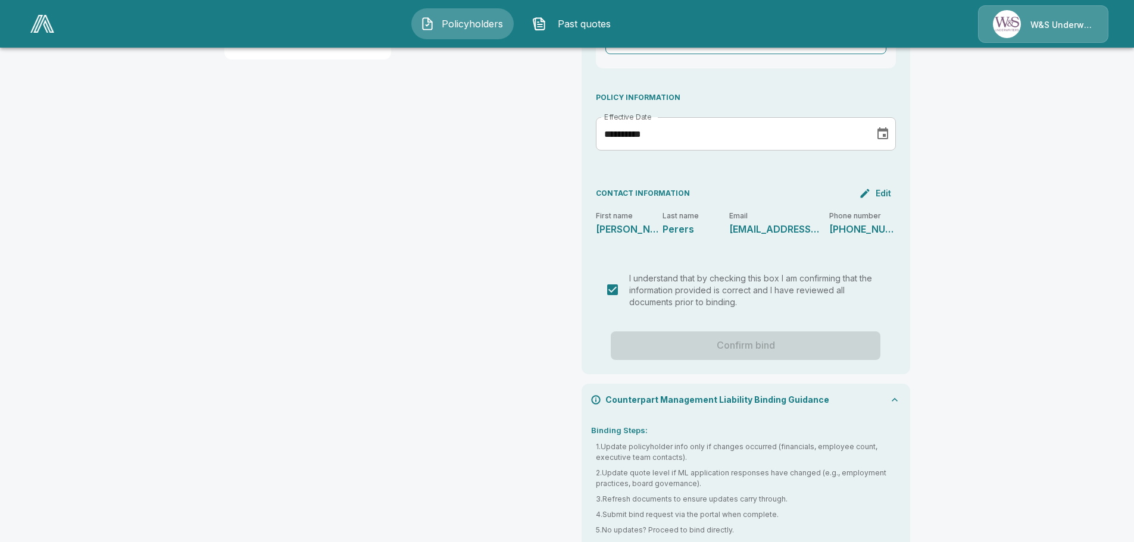
scroll to position [549, 0]
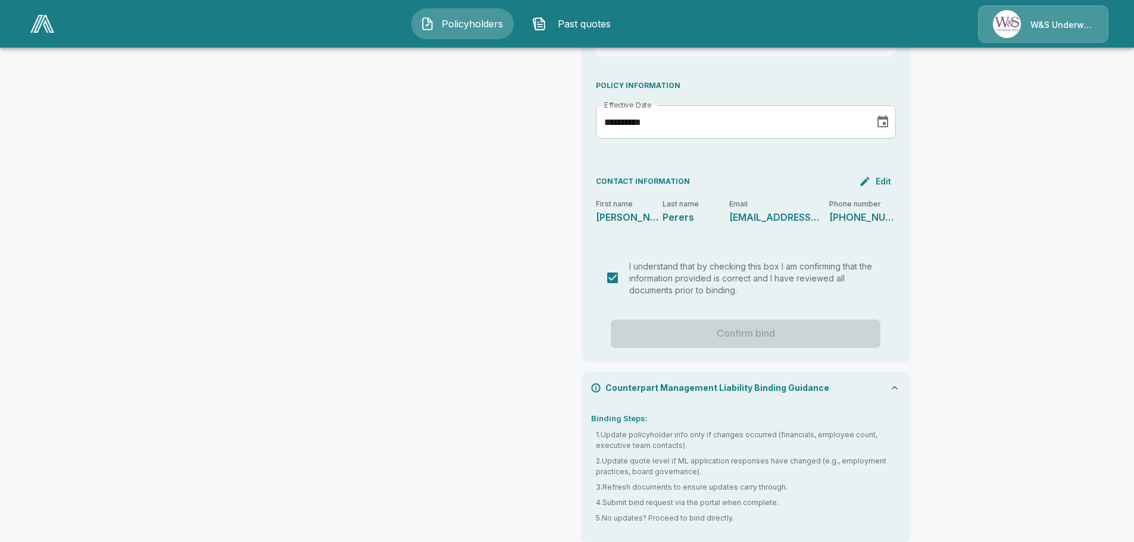
click at [785, 323] on div "Confirm bind" at bounding box center [746, 334] width 300 height 29
click at [784, 323] on div "Confirm bind" at bounding box center [746, 334] width 300 height 29
click at [737, 320] on div "Confirm bind" at bounding box center [746, 334] width 300 height 29
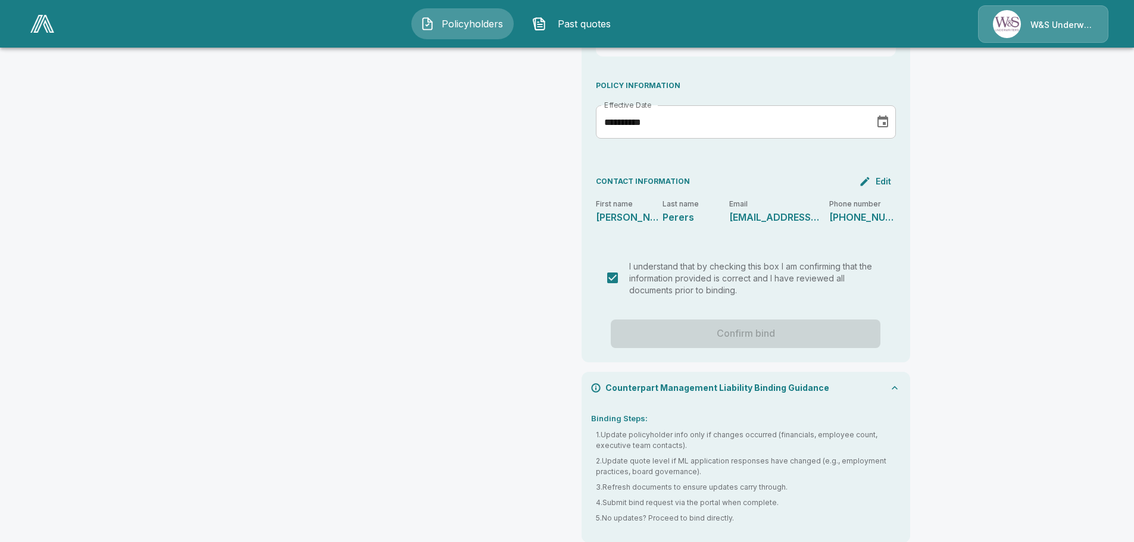
click at [737, 320] on div "Confirm bind" at bounding box center [746, 334] width 300 height 29
click at [768, 323] on div "Confirm bind" at bounding box center [746, 334] width 300 height 29
click at [740, 322] on div "Confirm bind" at bounding box center [746, 334] width 300 height 29
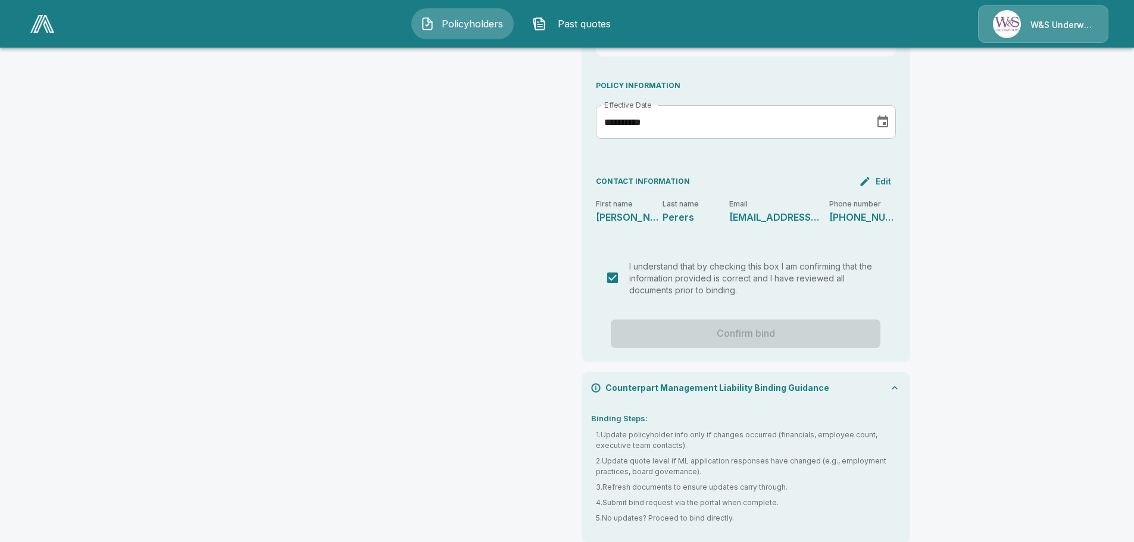
click at [740, 322] on div "Confirm bind" at bounding box center [746, 334] width 300 height 29
click at [739, 321] on div "Confirm bind" at bounding box center [746, 334] width 300 height 29
click at [737, 321] on div "Confirm bind" at bounding box center [746, 334] width 300 height 29
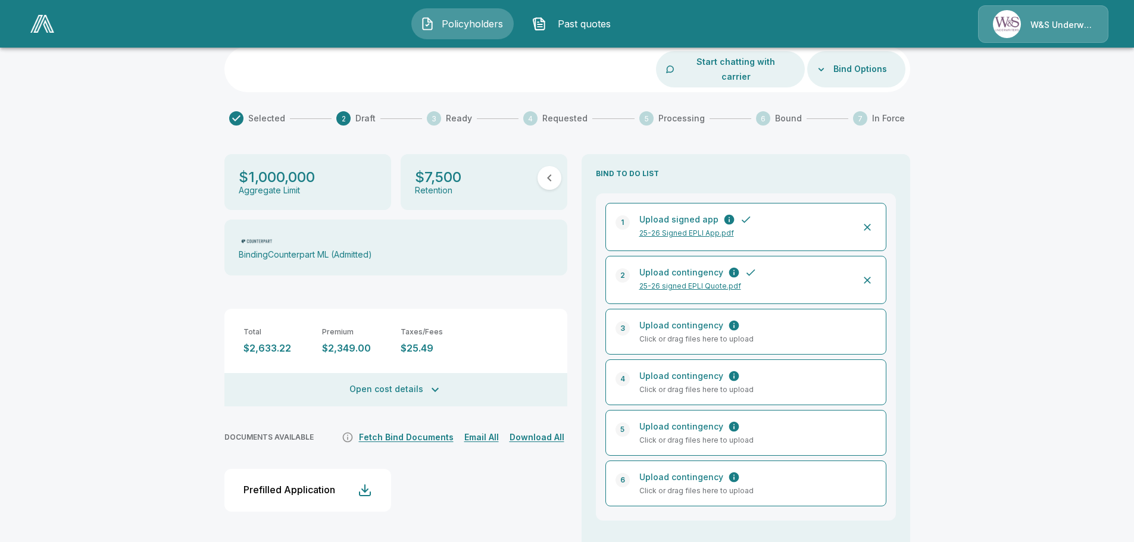
scroll to position [0, 0]
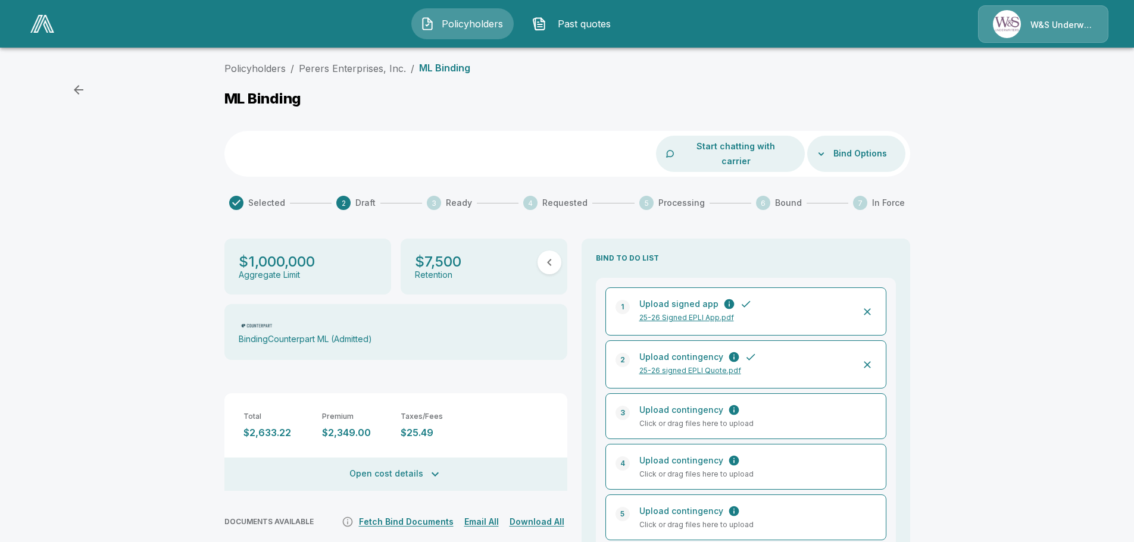
click at [76, 90] on icon "button" at bounding box center [79, 90] width 10 height 10
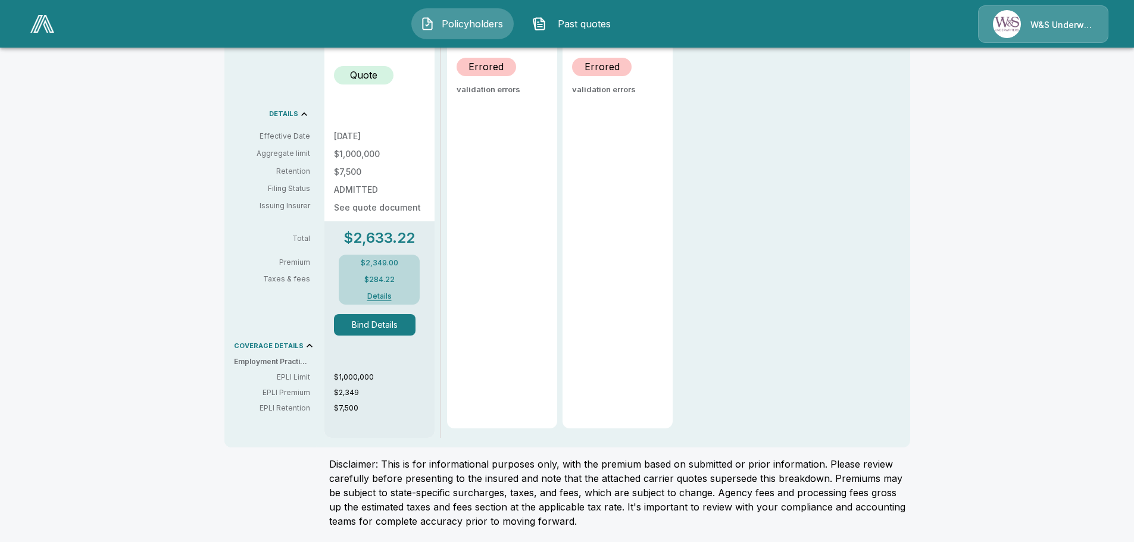
scroll to position [405, 0]
click at [376, 324] on button "Bind Details" at bounding box center [375, 324] width 82 height 21
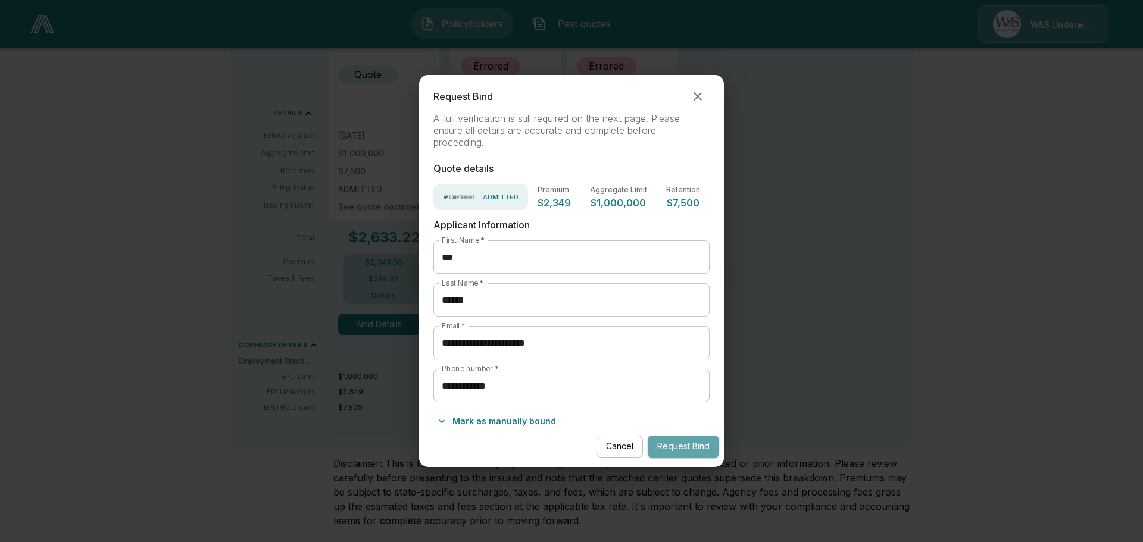
click at [696, 448] on button "Request Bind" at bounding box center [683, 447] width 71 height 22
click at [681, 445] on button "Request Bind" at bounding box center [683, 447] width 71 height 22
click at [505, 422] on button "Mark as manually bound" at bounding box center [496, 421] width 127 height 19
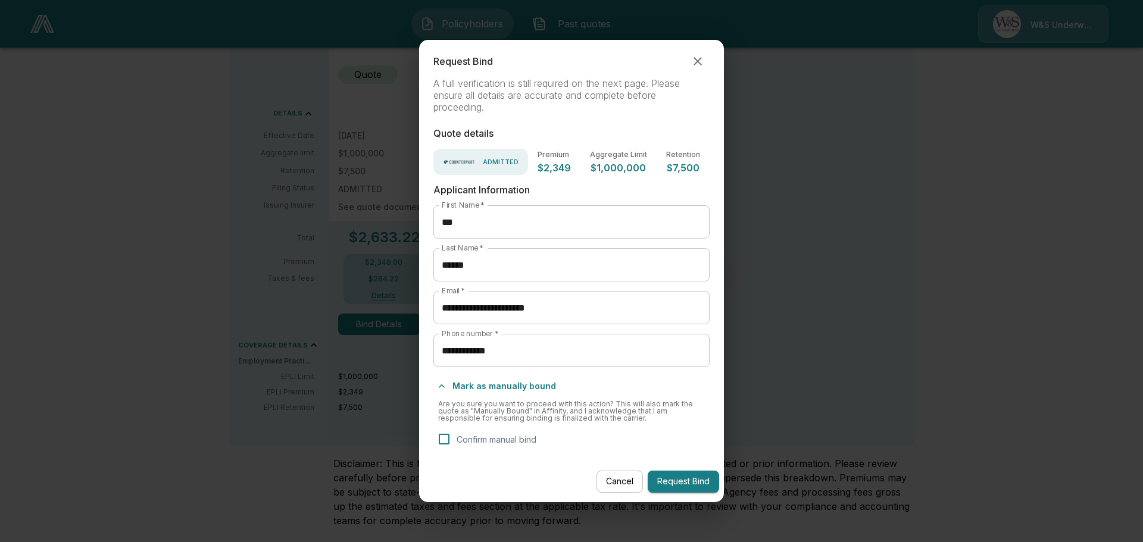
click at [674, 479] on button "Request Bind" at bounding box center [683, 482] width 71 height 22
click at [697, 61] on icon "button" at bounding box center [697, 61] width 8 height 8
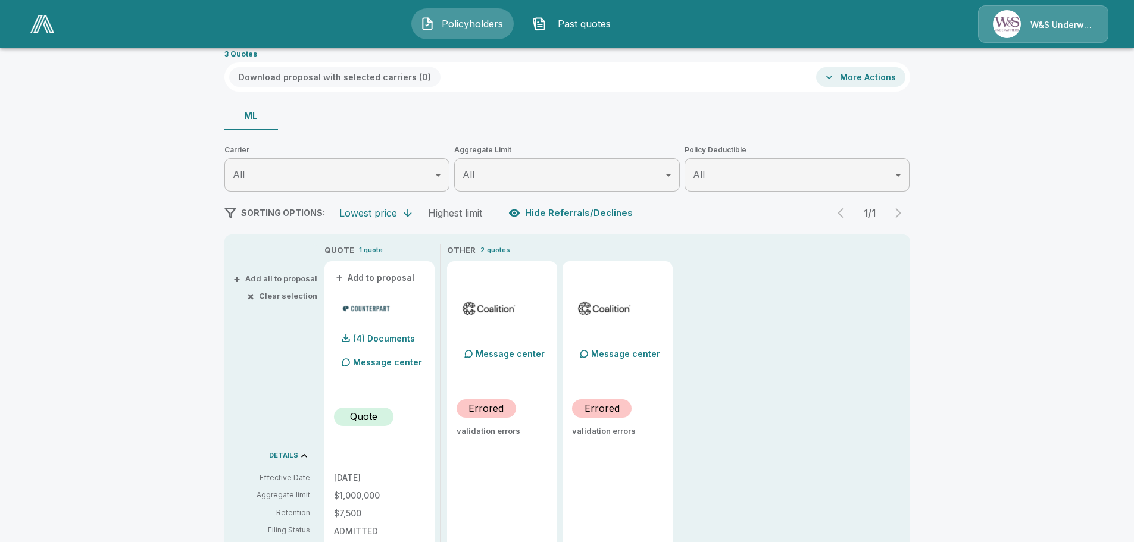
scroll to position [60, 0]
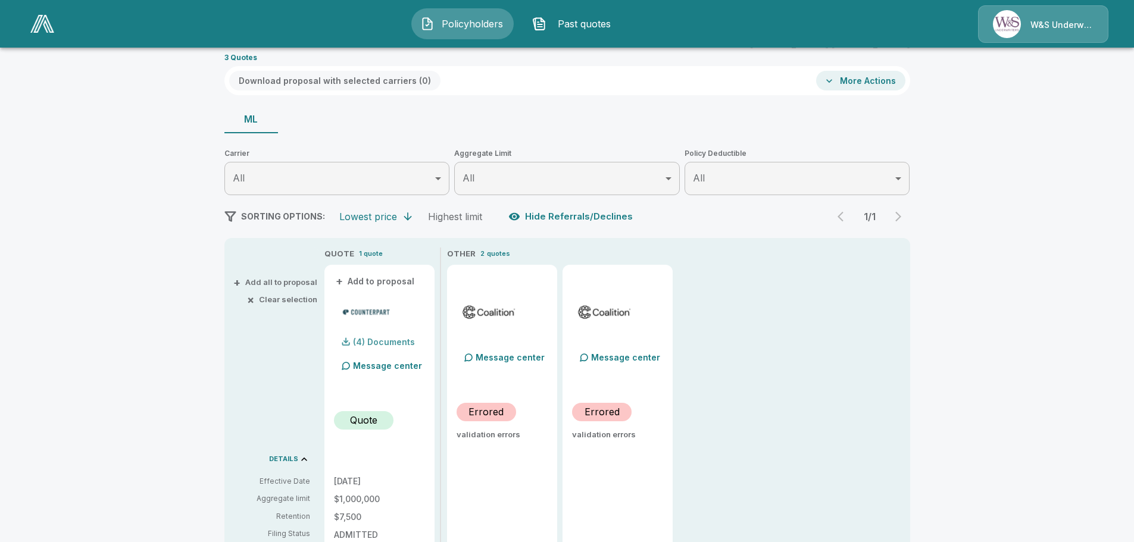
click at [402, 343] on p "(4) Documents" at bounding box center [384, 342] width 62 height 8
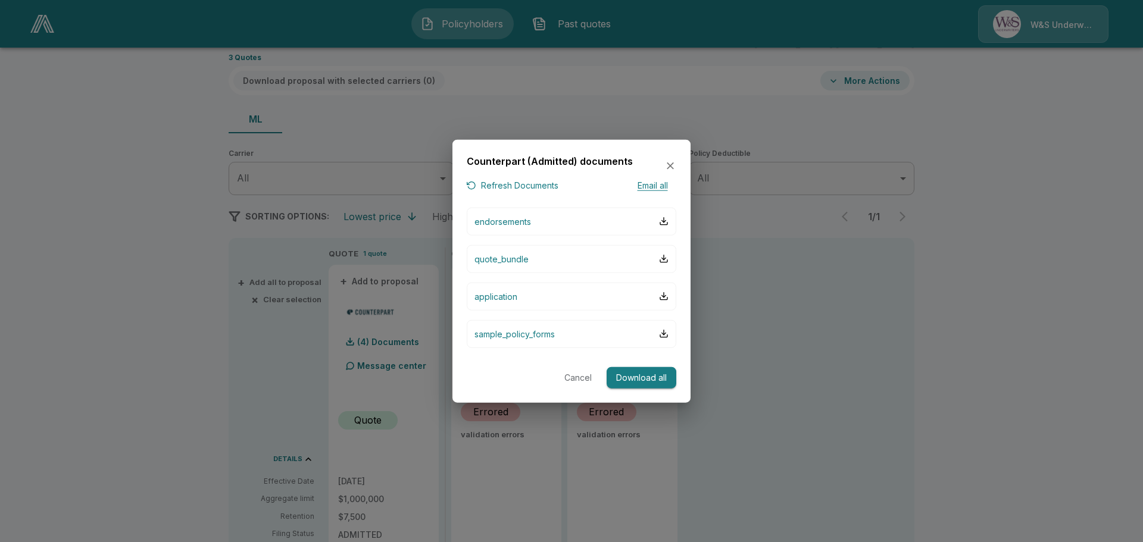
click at [576, 377] on button "Cancel" at bounding box center [578, 378] width 38 height 22
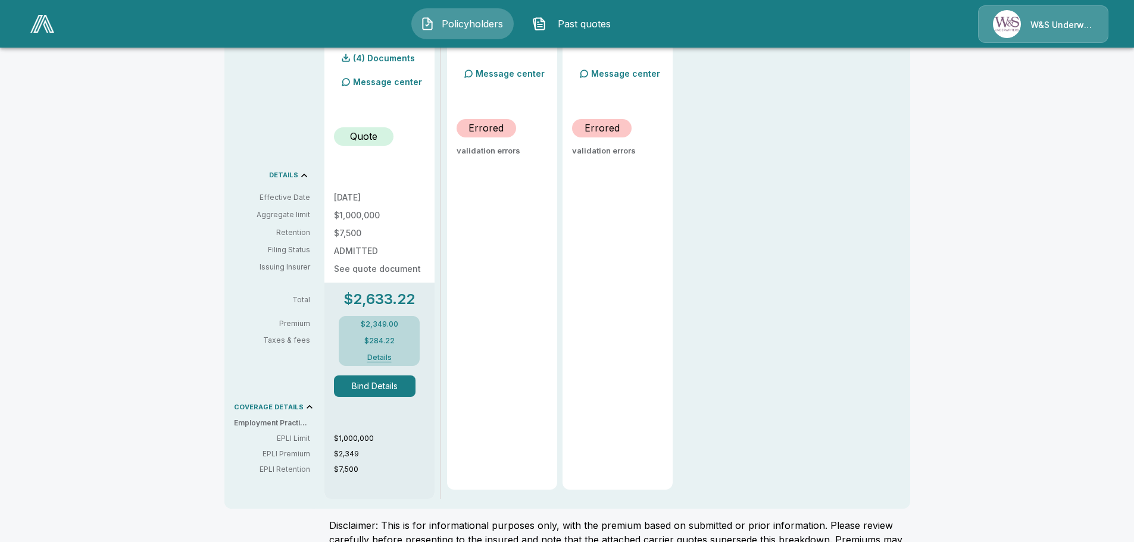
scroll to position [405, 0]
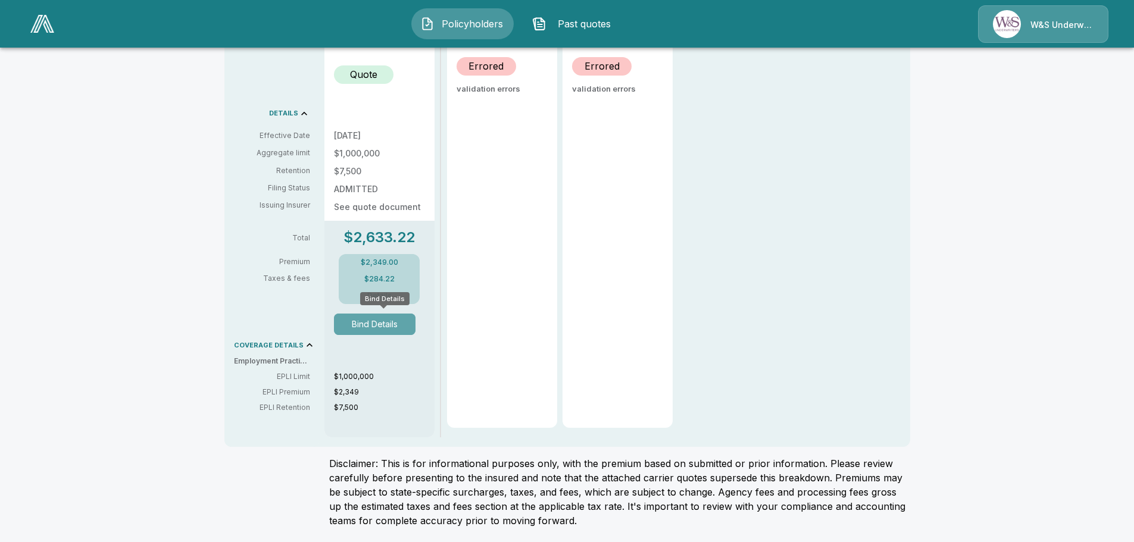
click at [379, 325] on button "Bind Details" at bounding box center [375, 324] width 82 height 21
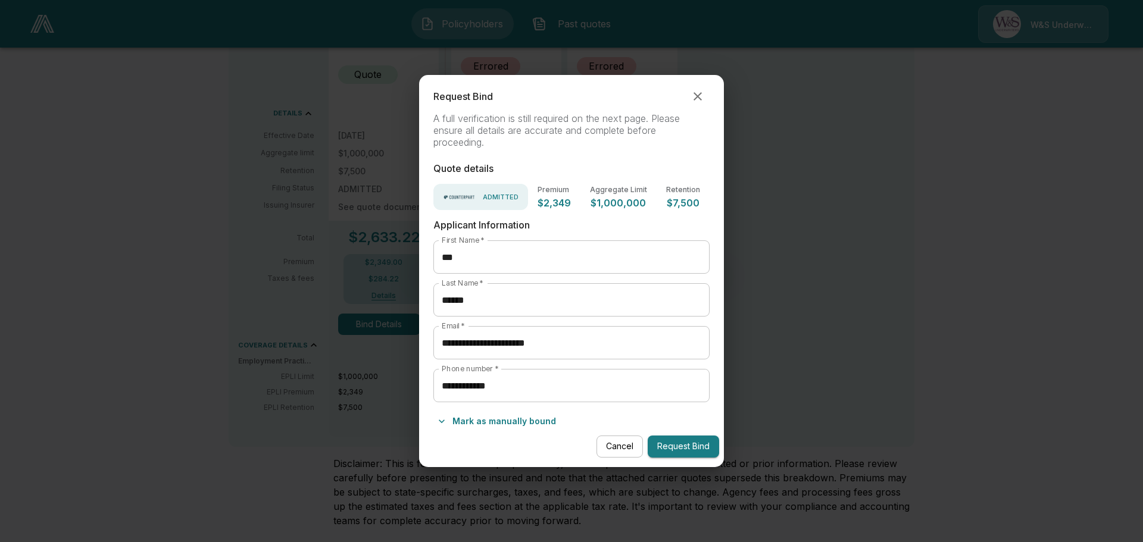
click at [675, 445] on button "Request Bind" at bounding box center [683, 447] width 71 height 22
click at [680, 446] on button "Request Bind" at bounding box center [683, 447] width 71 height 22
click at [701, 97] on icon "button" at bounding box center [697, 96] width 14 height 14
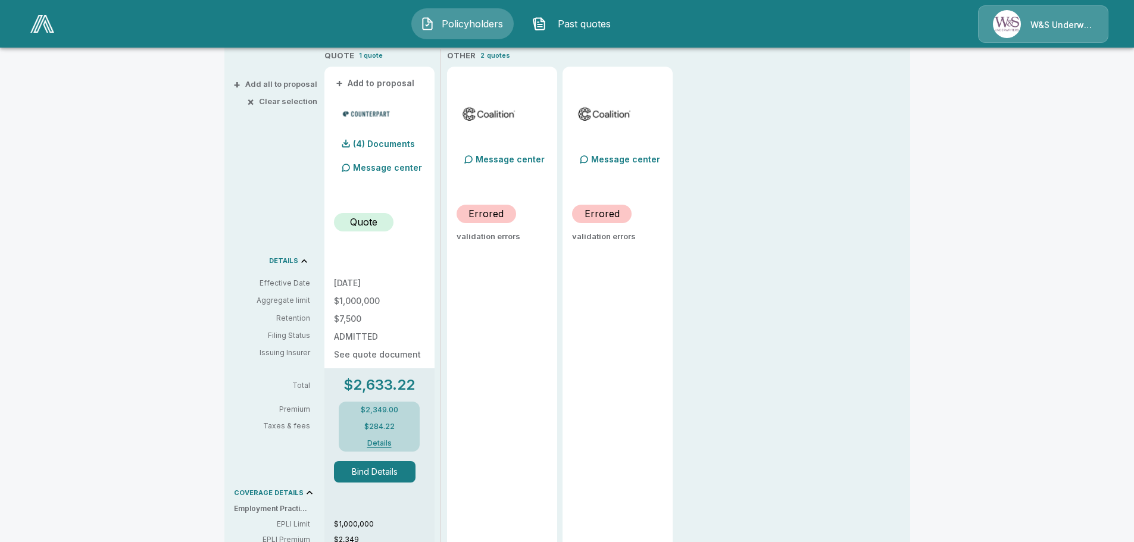
scroll to position [0, 0]
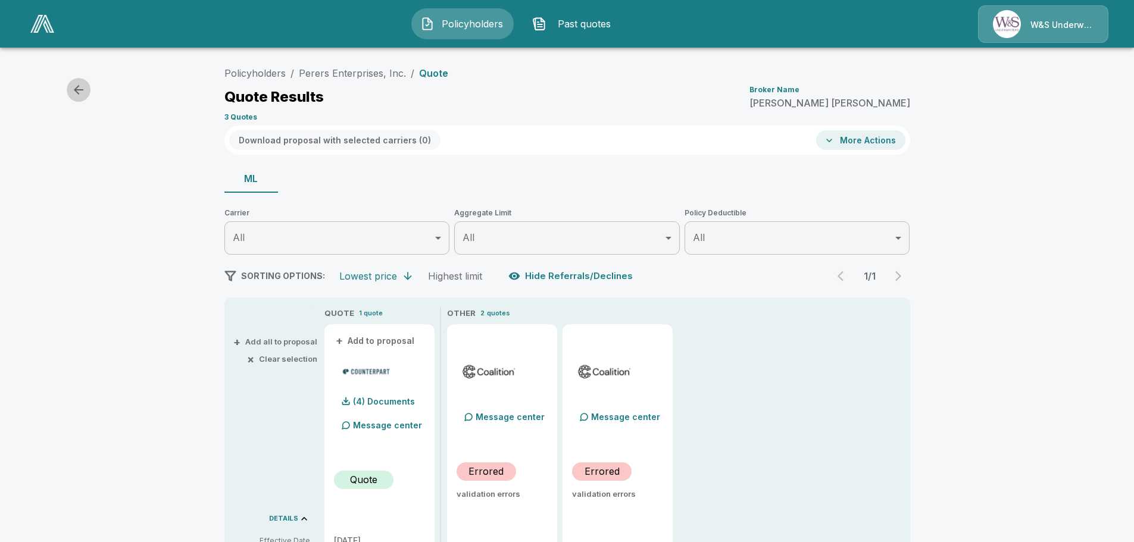
click at [77, 89] on icon "button" at bounding box center [78, 90] width 14 height 14
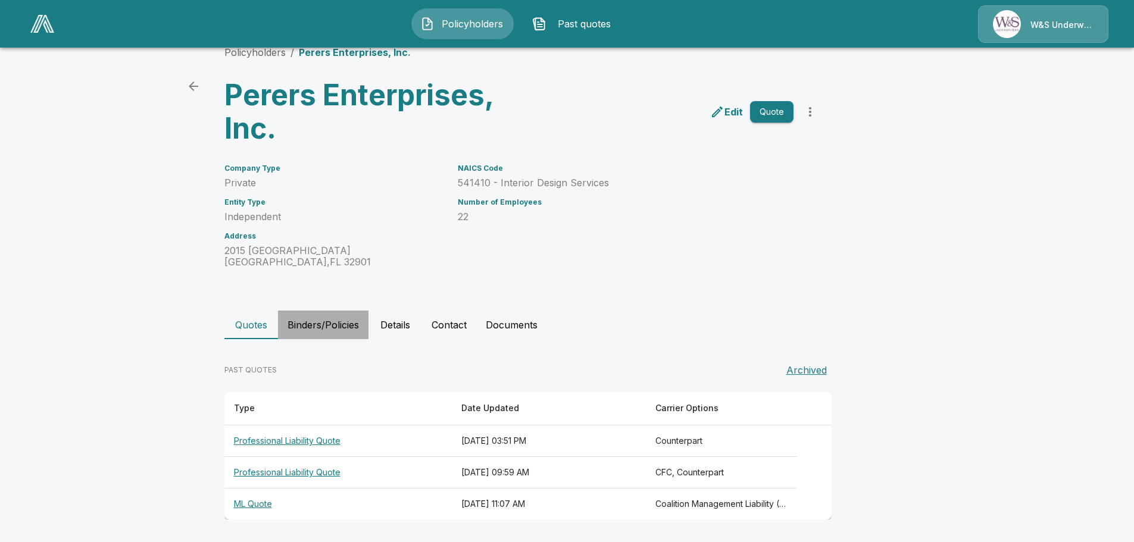
click at [311, 325] on button "Binders/Policies" at bounding box center [323, 325] width 90 height 29
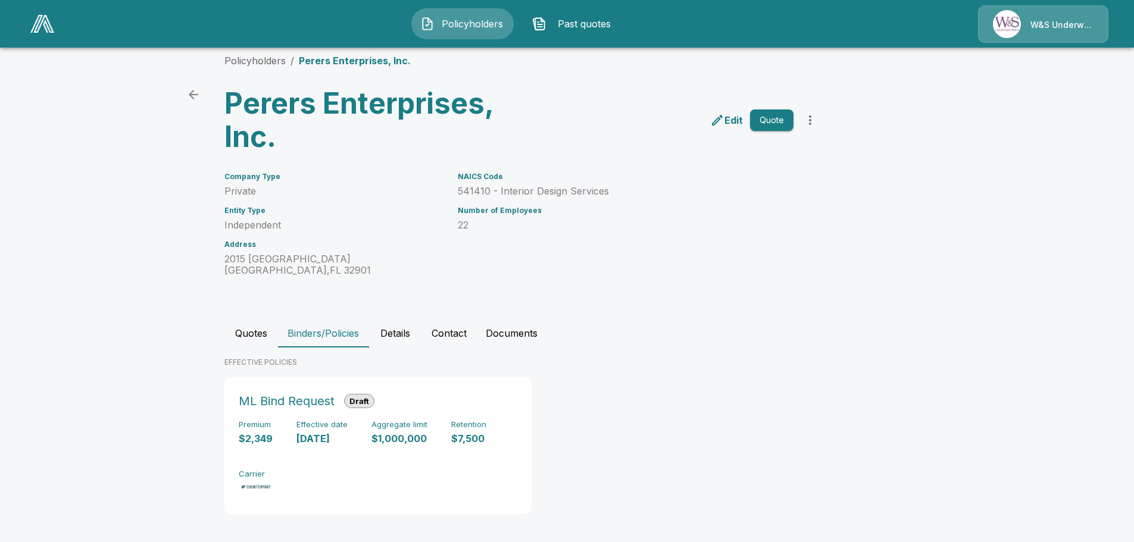
scroll to position [18, 0]
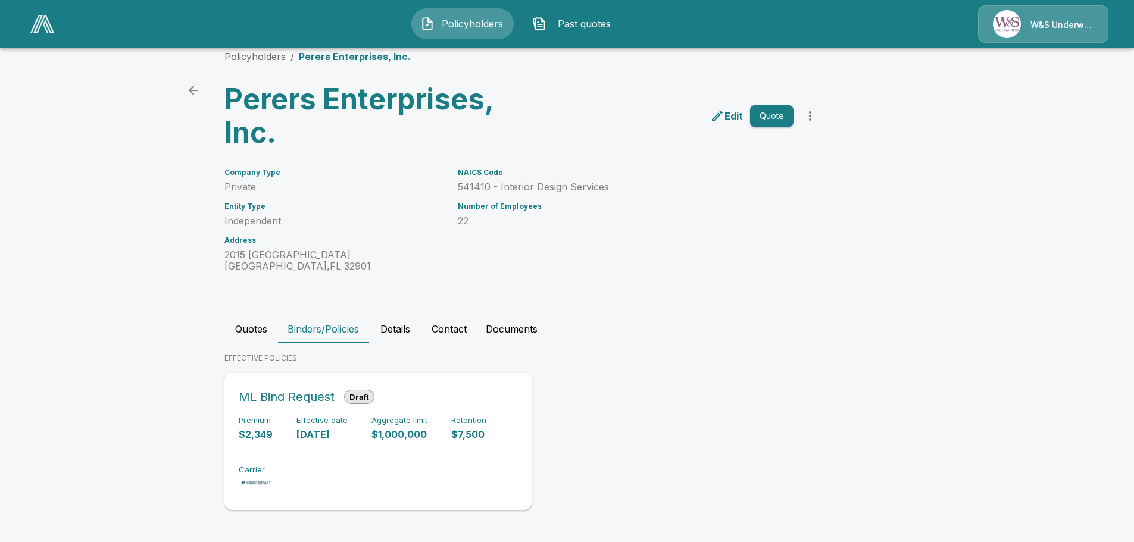
click at [315, 399] on h6 "ML Bind Request" at bounding box center [287, 396] width 96 height 19
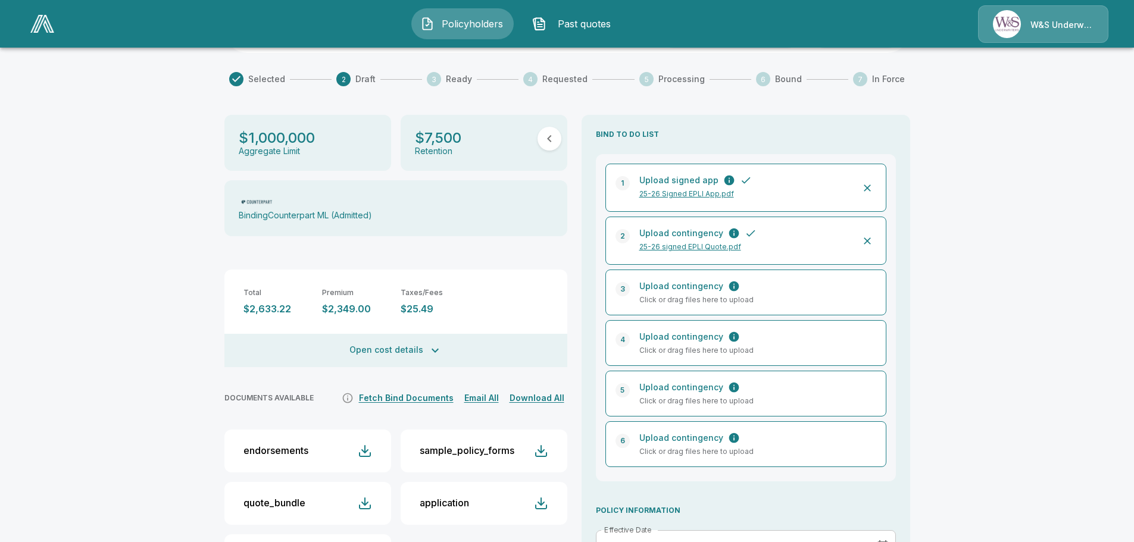
scroll to position [137, 0]
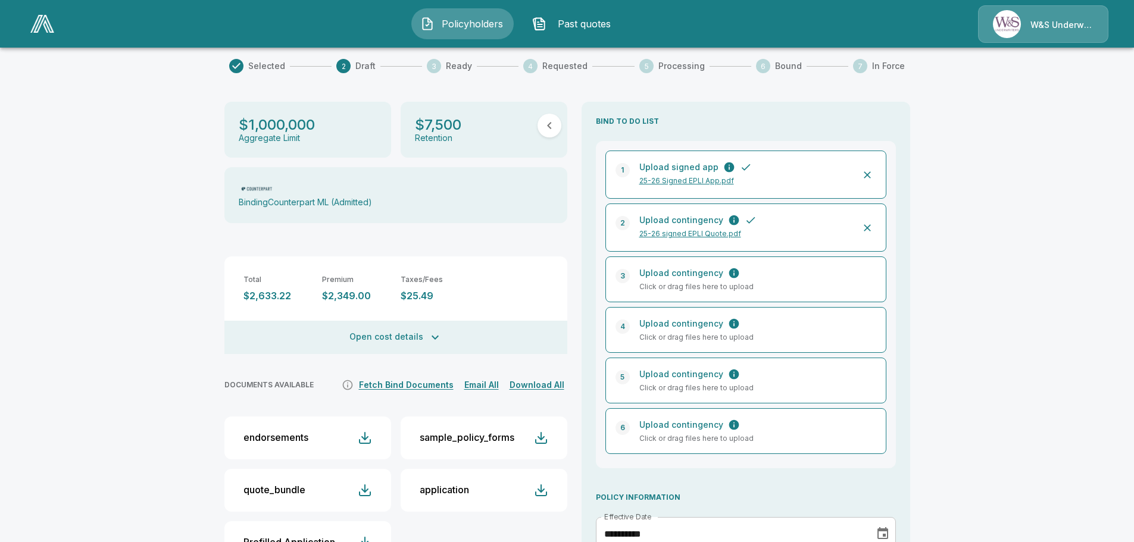
click at [871, 169] on icon "button" at bounding box center [867, 175] width 12 height 12
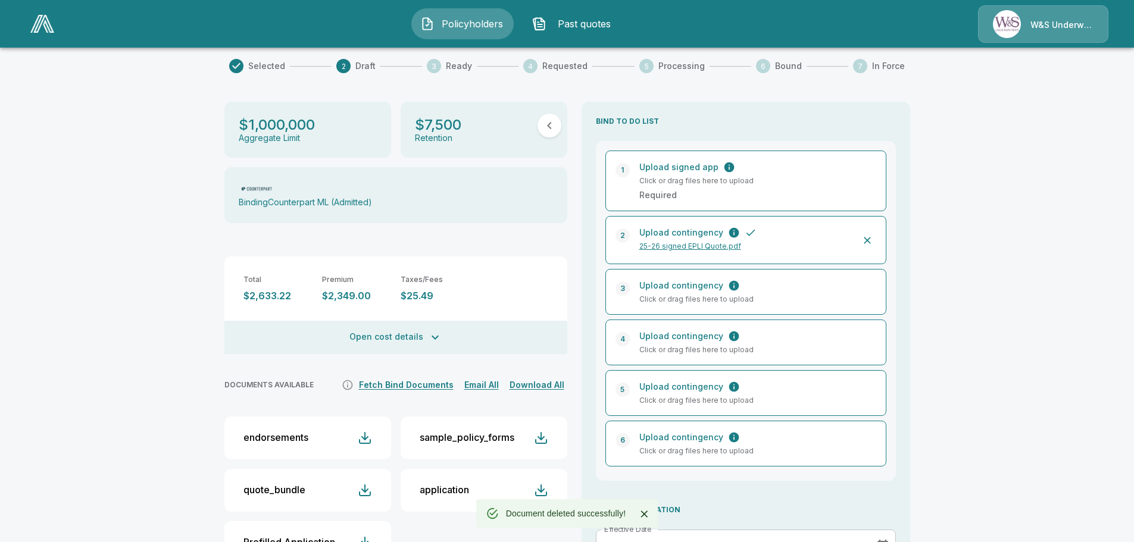
click at [871, 237] on icon "button" at bounding box center [867, 240] width 7 height 7
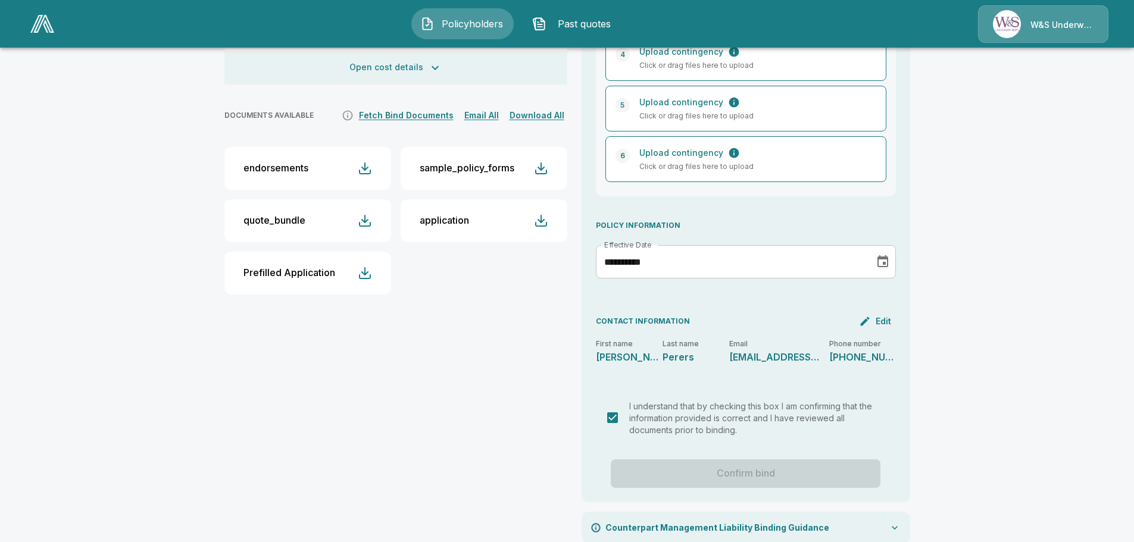
scroll to position [408, 0]
click at [773, 458] on div "Confirm bind" at bounding box center [746, 472] width 300 height 29
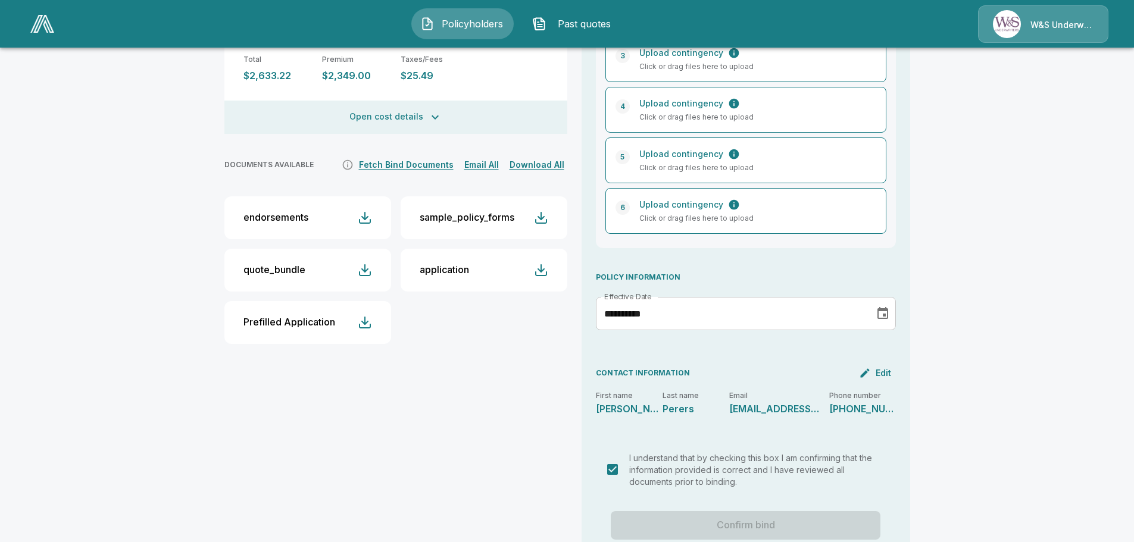
scroll to position [410, 0]
